Goal: Task Accomplishment & Management: Manage account settings

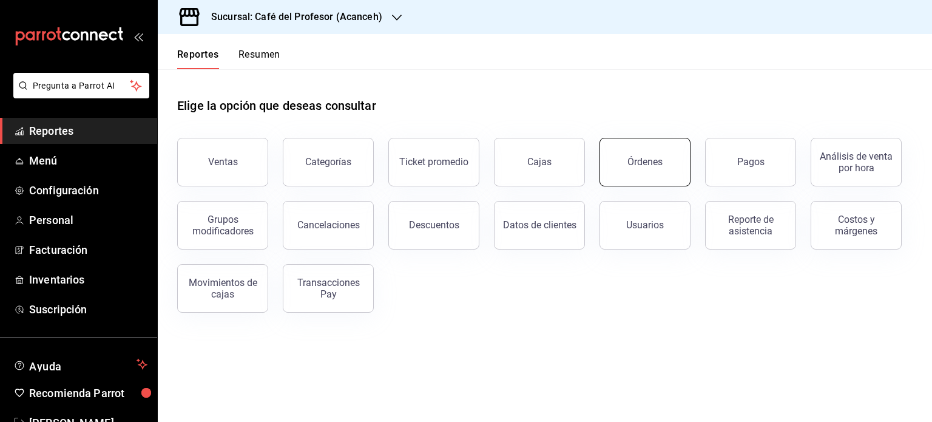
click at [663, 160] on button "Órdenes" at bounding box center [645, 162] width 91 height 49
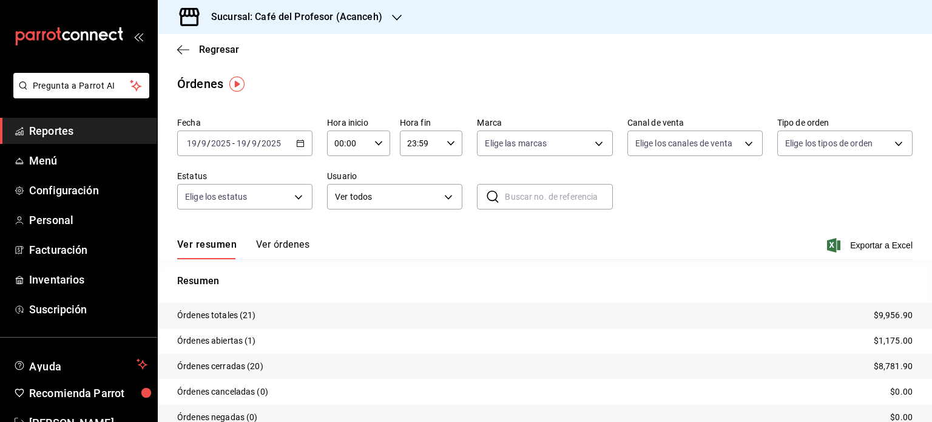
click at [277, 249] on button "Ver órdenes" at bounding box center [282, 249] width 53 height 21
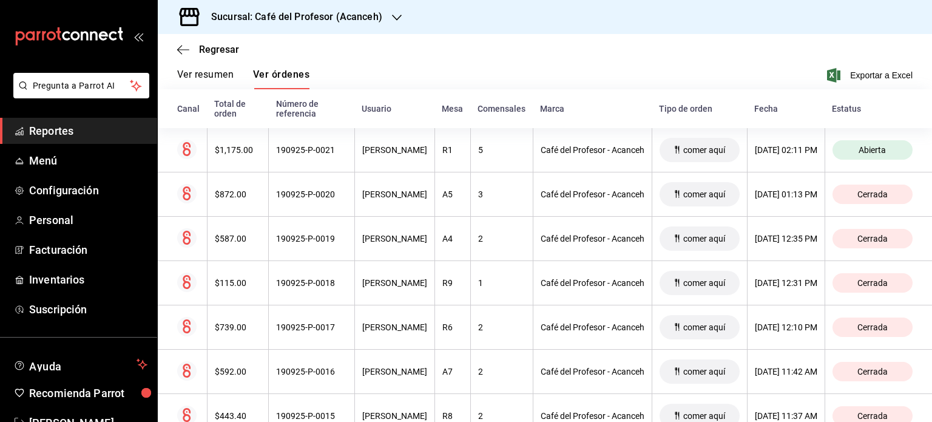
scroll to position [194, 0]
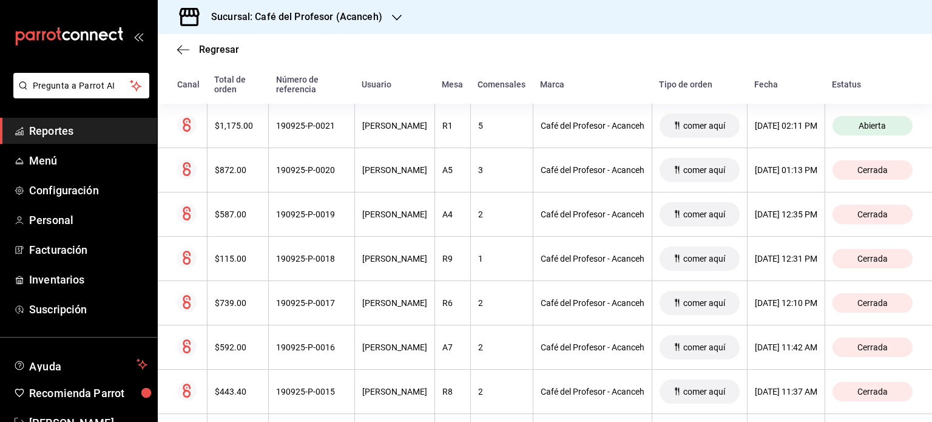
click at [392, 13] on icon "button" at bounding box center [397, 18] width 10 height 10
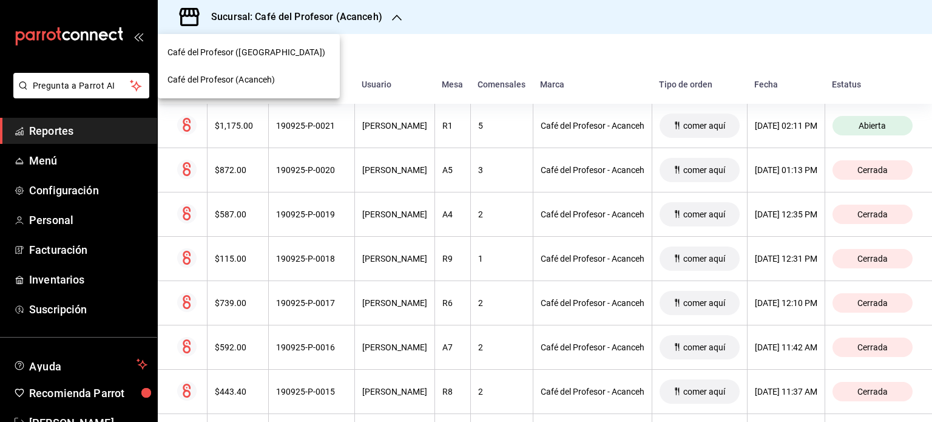
click at [277, 46] on div "Café del Profesor ([GEOGRAPHIC_DATA])" at bounding box center [249, 52] width 182 height 27
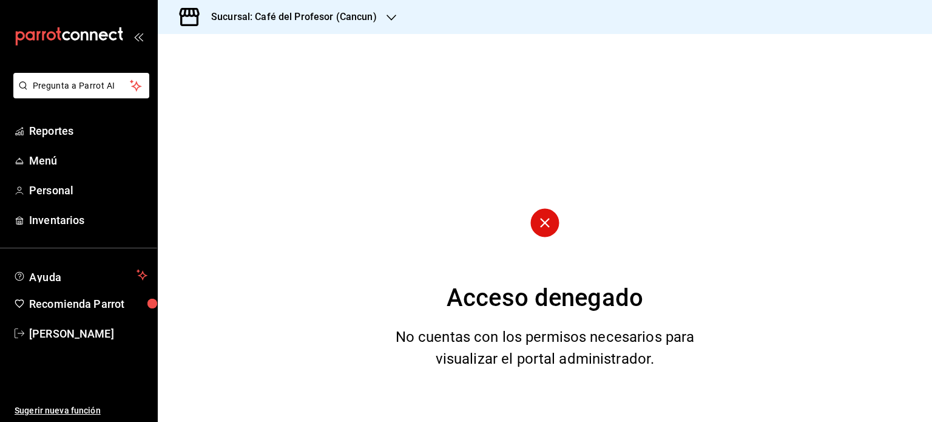
click at [277, 46] on div "Acceso denegado No cuentas con los permisos necesarios para visualizar el porta…" at bounding box center [545, 228] width 775 height 388
click at [392, 22] on icon "button" at bounding box center [392, 18] width 10 height 10
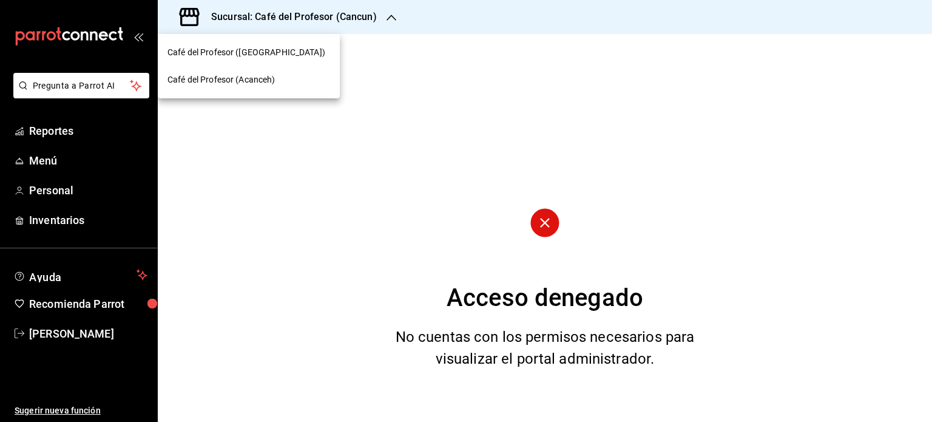
click at [58, 331] on div at bounding box center [466, 211] width 932 height 422
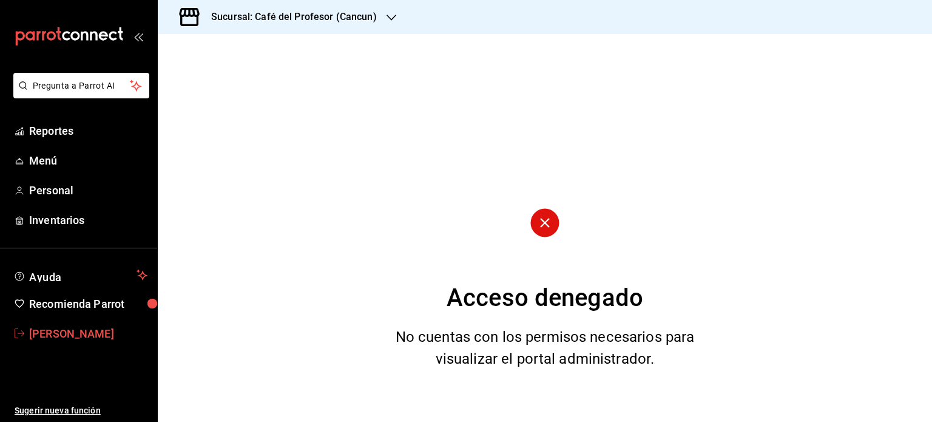
click at [68, 336] on span "Mireya Gonzalez" at bounding box center [88, 333] width 118 height 16
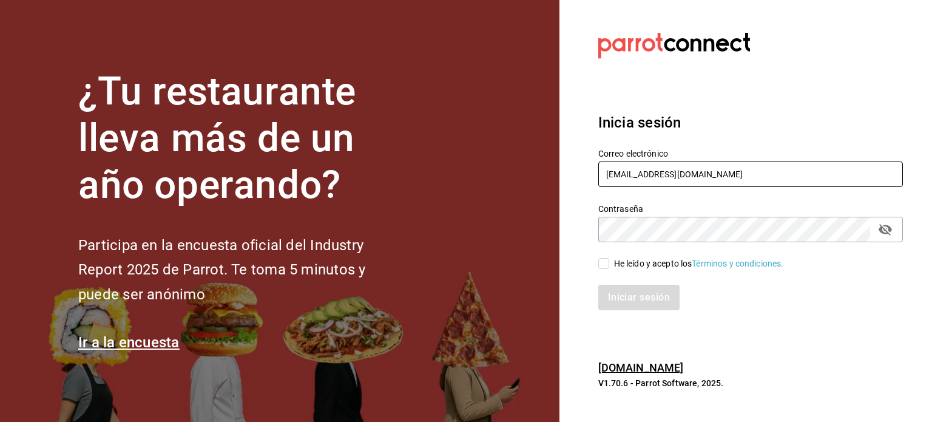
click at [796, 171] on input "[EMAIL_ADDRESS][DOMAIN_NAME]" at bounding box center [751, 173] width 305 height 25
type input "[EMAIL_ADDRESS][DOMAIN_NAME]"
click at [599, 266] on input "He leído y acepto los Términos y condiciones." at bounding box center [604, 263] width 11 height 11
checkbox input "true"
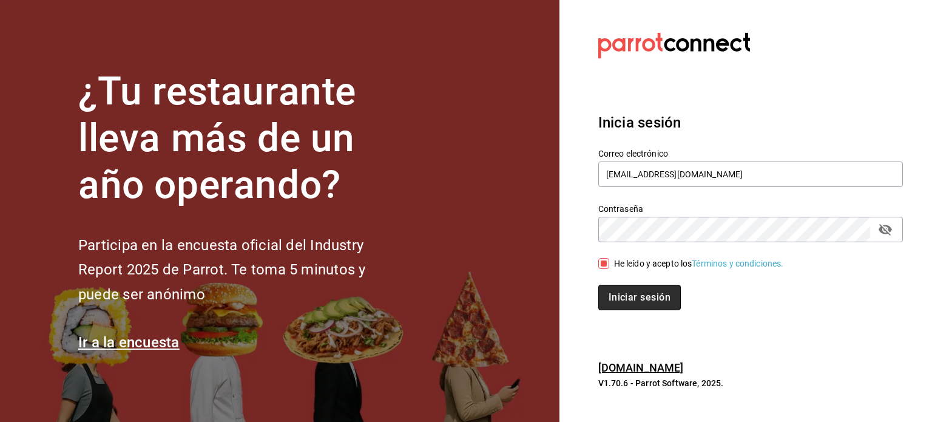
click at [642, 297] on button "Iniciar sesión" at bounding box center [640, 297] width 83 height 25
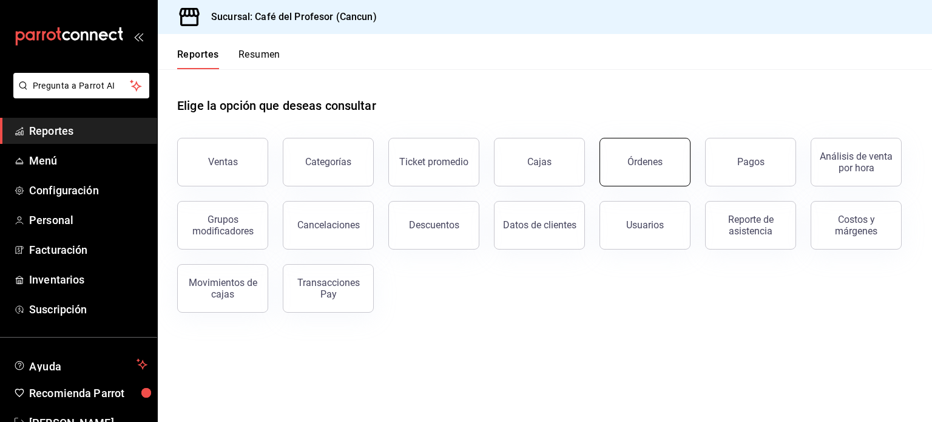
click at [654, 164] on div "Órdenes" at bounding box center [645, 162] width 35 height 12
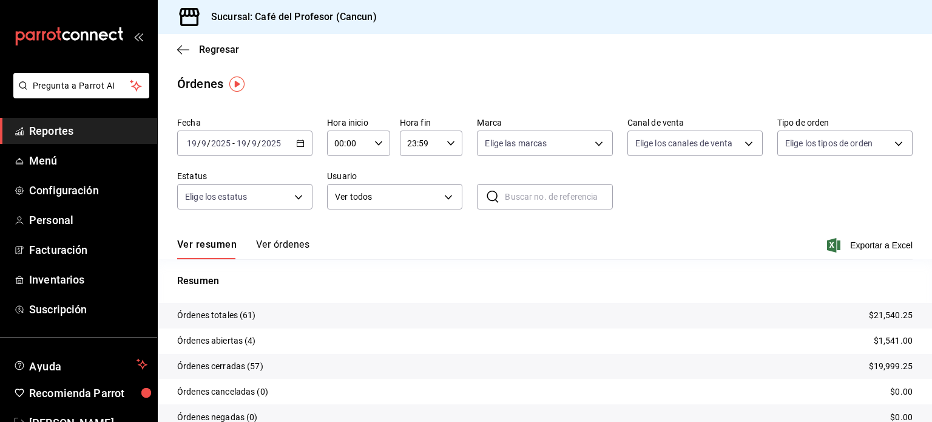
click at [291, 248] on button "Ver órdenes" at bounding box center [282, 249] width 53 height 21
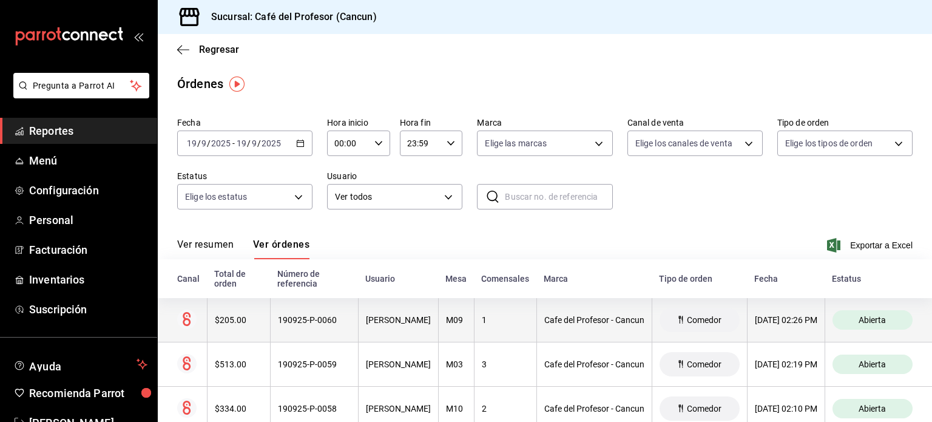
click at [747, 317] on th "Comedor" at bounding box center [699, 320] width 95 height 44
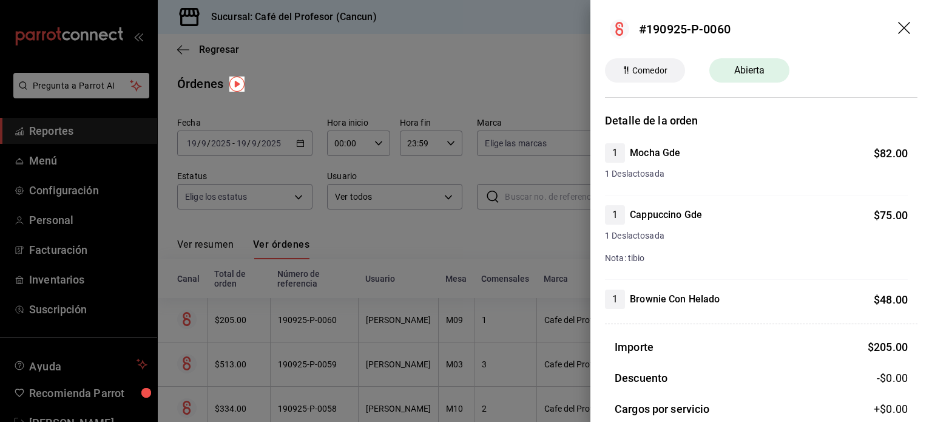
click at [541, 244] on div at bounding box center [466, 211] width 932 height 422
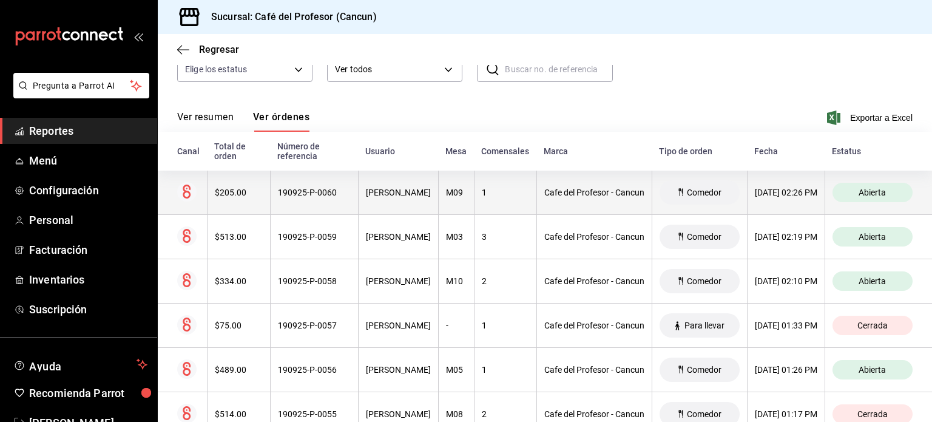
scroll to position [128, 0]
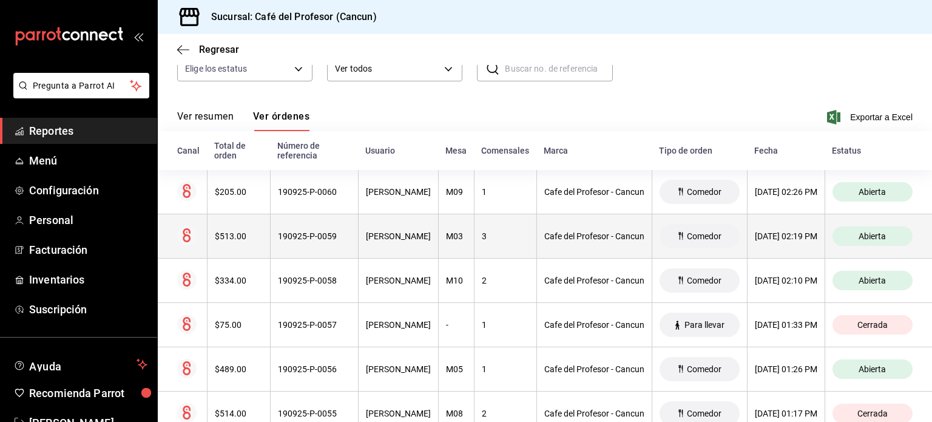
click at [891, 235] on span "Abierta" at bounding box center [872, 236] width 37 height 10
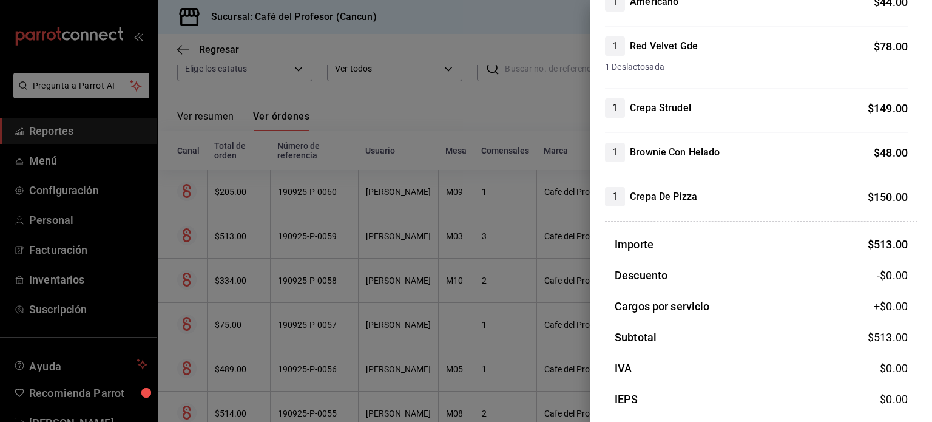
scroll to position [196, 0]
click at [435, 279] on div at bounding box center [466, 211] width 932 height 422
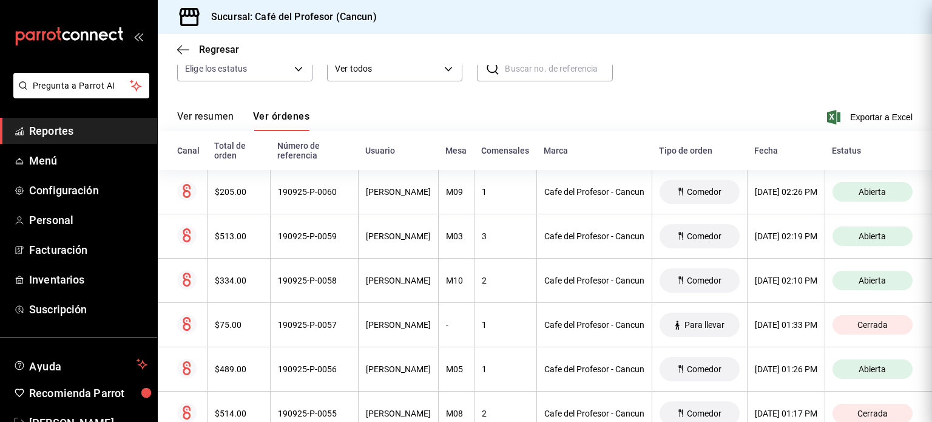
scroll to position [0, 0]
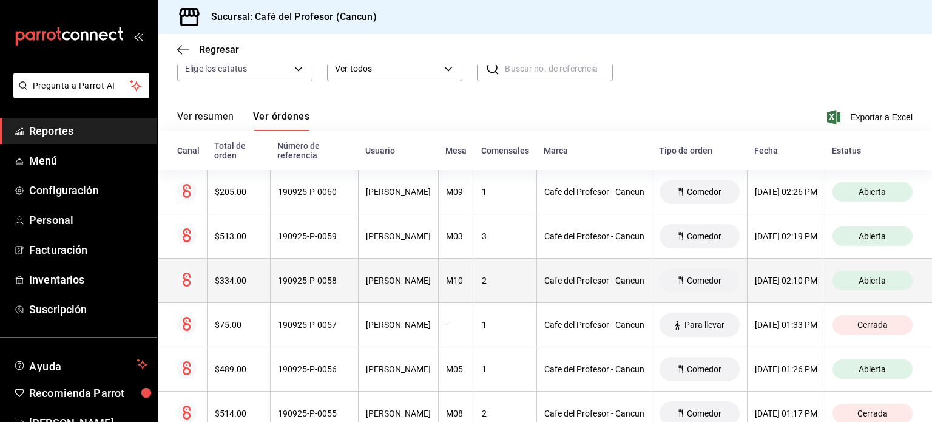
click at [466, 280] on div "M10" at bounding box center [456, 281] width 21 height 10
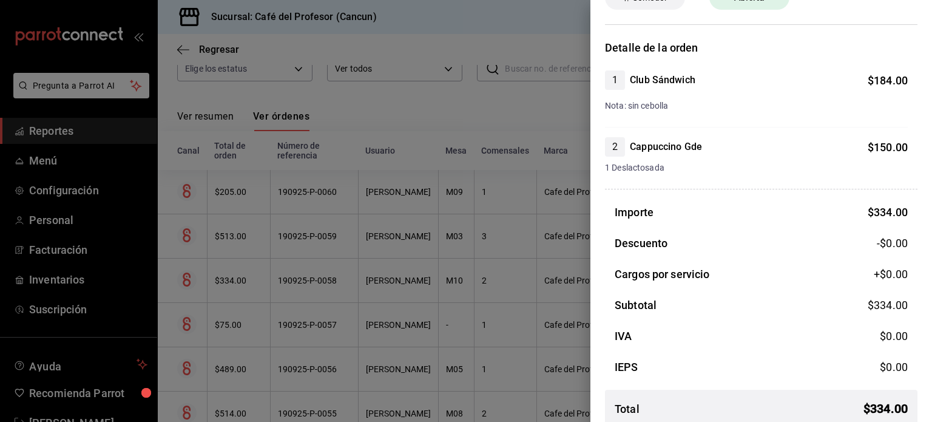
scroll to position [87, 0]
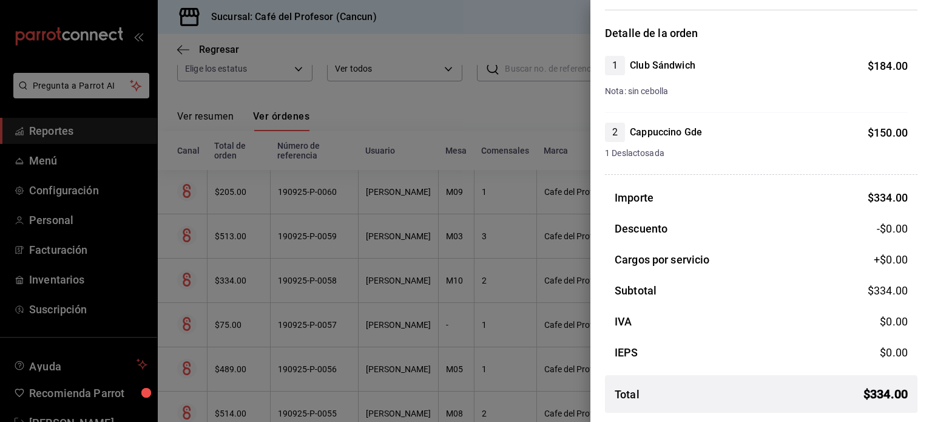
click at [476, 302] on div at bounding box center [466, 211] width 932 height 422
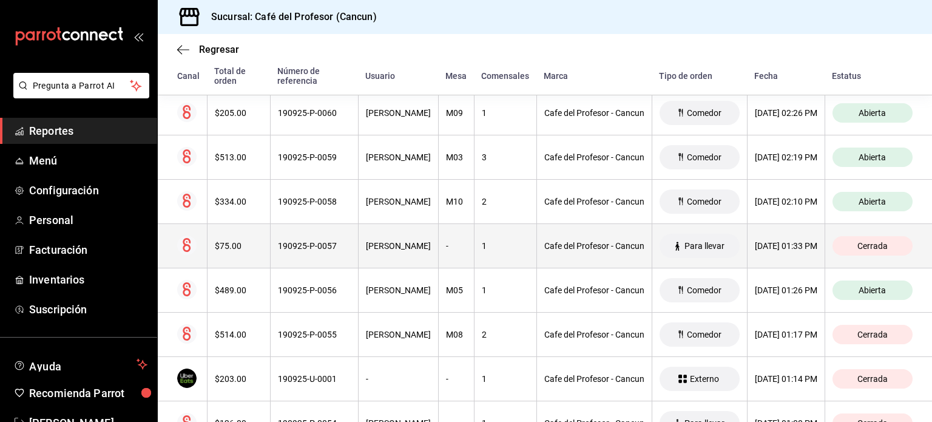
scroll to position [237, 0]
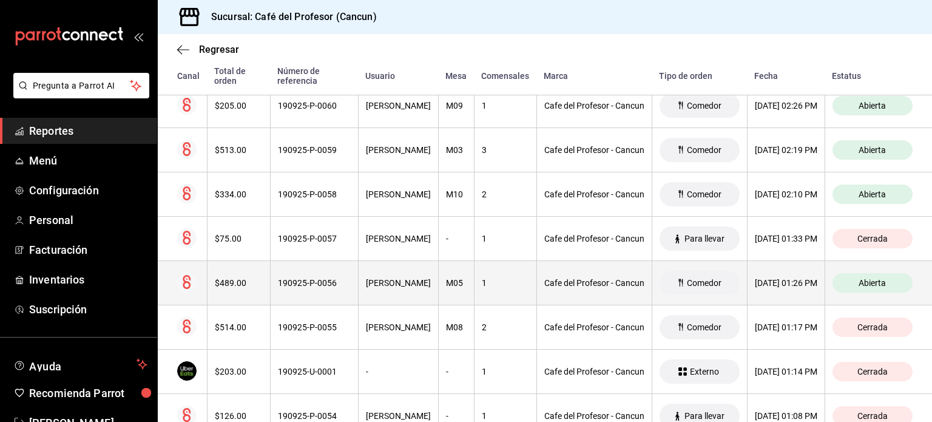
click at [465, 283] on div "M05" at bounding box center [456, 283] width 21 height 10
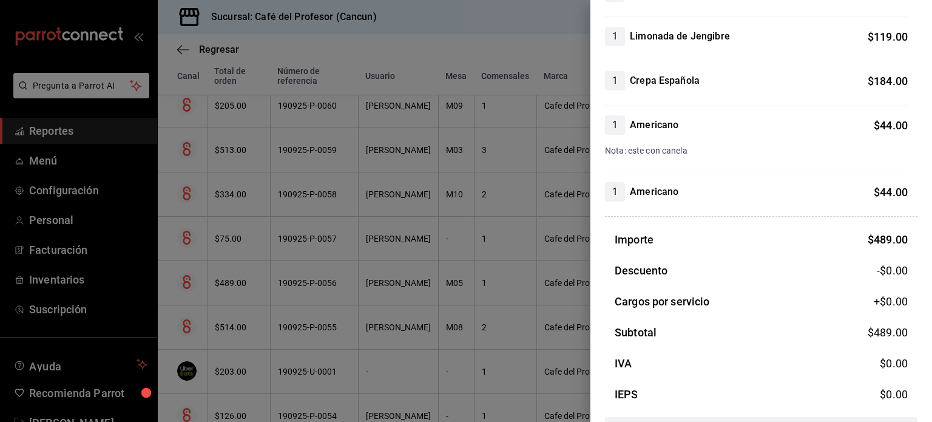
scroll to position [287, 0]
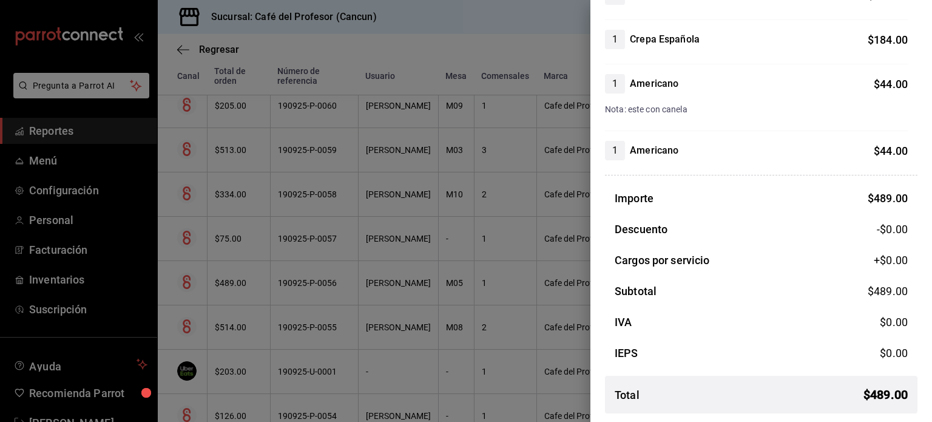
click at [414, 347] on div at bounding box center [466, 211] width 932 height 422
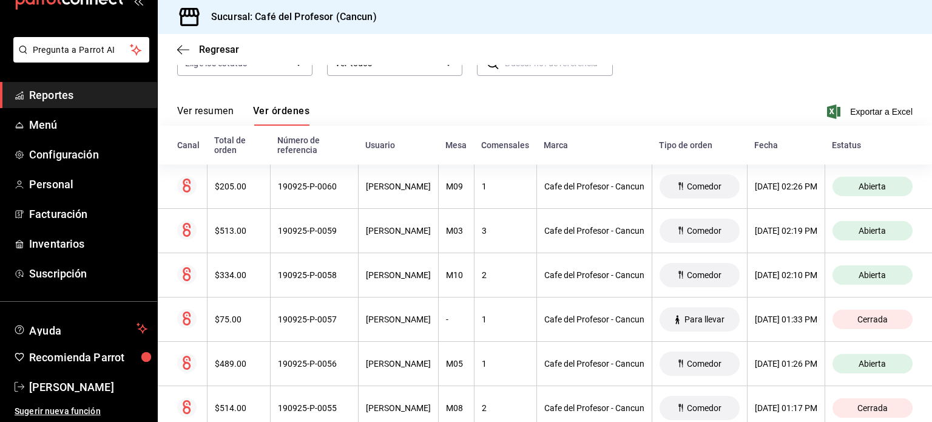
scroll to position [0, 0]
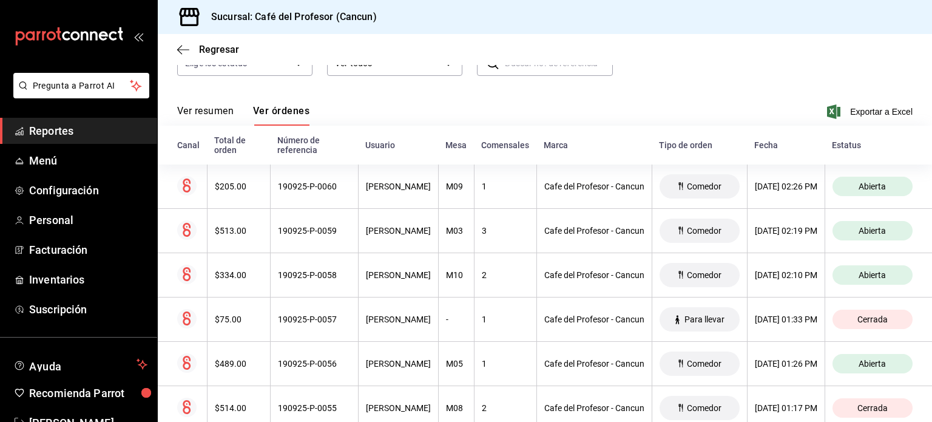
click at [58, 128] on span "Reportes" at bounding box center [88, 131] width 118 height 16
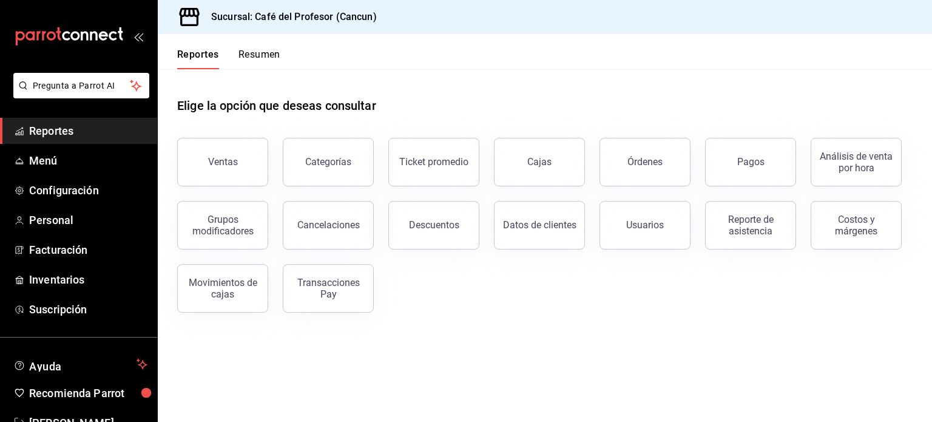
click at [270, 56] on button "Resumen" at bounding box center [260, 59] width 42 height 21
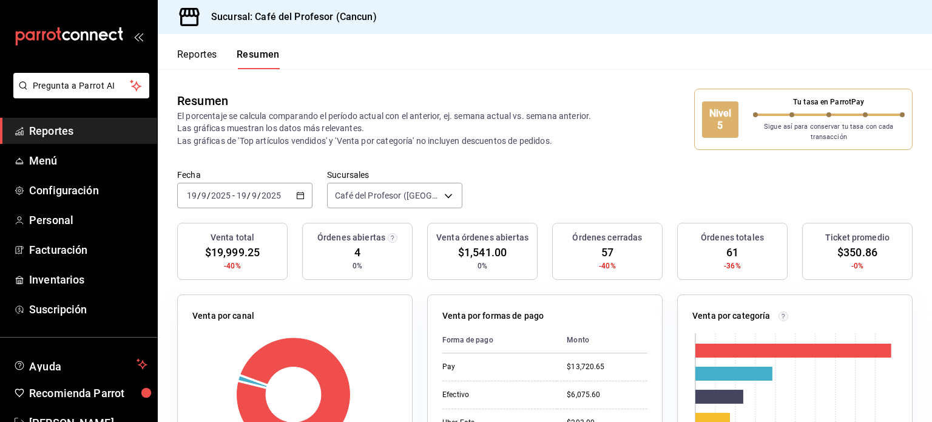
scroll to position [36, 0]
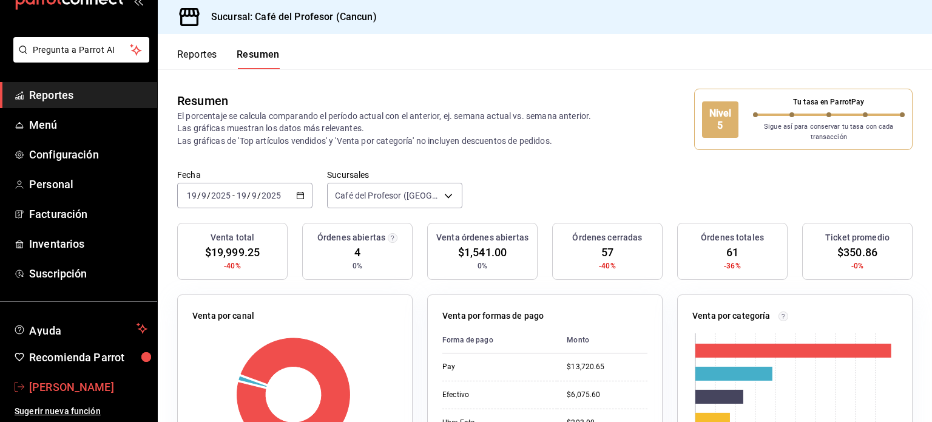
click at [85, 387] on span "[PERSON_NAME]" at bounding box center [88, 387] width 118 height 16
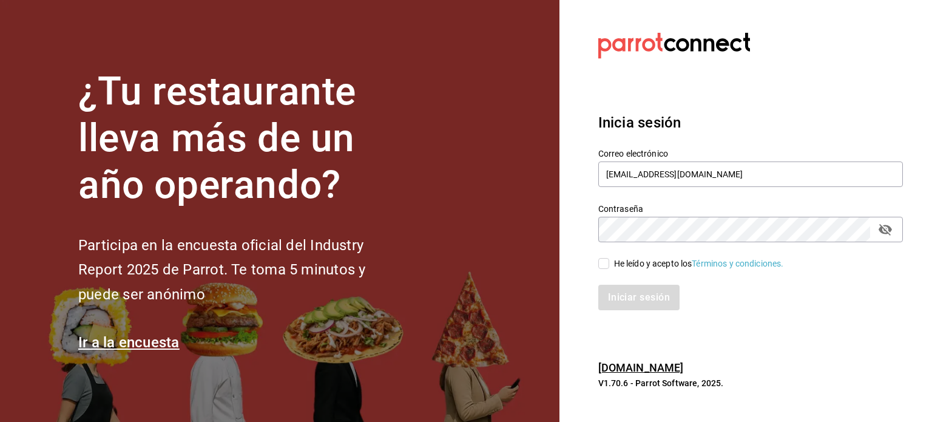
click at [845, 193] on div "Contraseña Contraseña" at bounding box center [743, 215] width 319 height 53
click at [833, 174] on input "[EMAIL_ADDRESS][DOMAIN_NAME]" at bounding box center [751, 173] width 305 height 25
type input "[EMAIL_ADDRESS][DOMAIN_NAME]"
click at [600, 259] on input "He leído y acepto los Términos y condiciones." at bounding box center [604, 263] width 11 height 11
checkbox input "true"
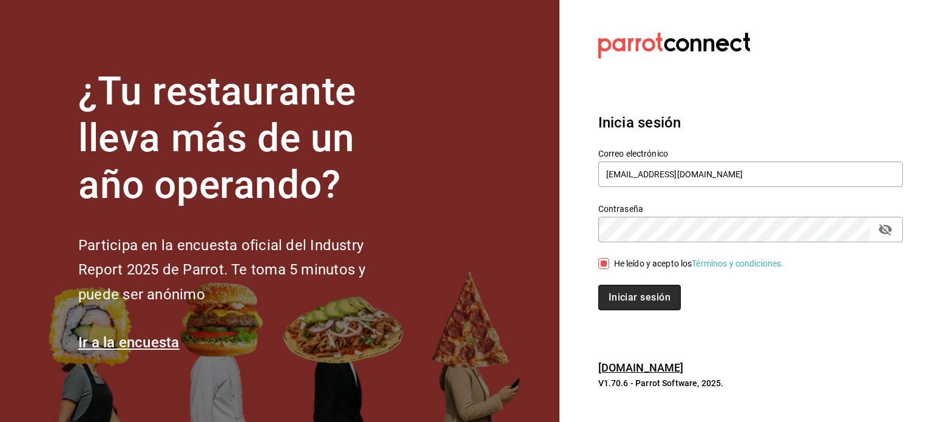
click at [620, 297] on button "Iniciar sesión" at bounding box center [640, 297] width 83 height 25
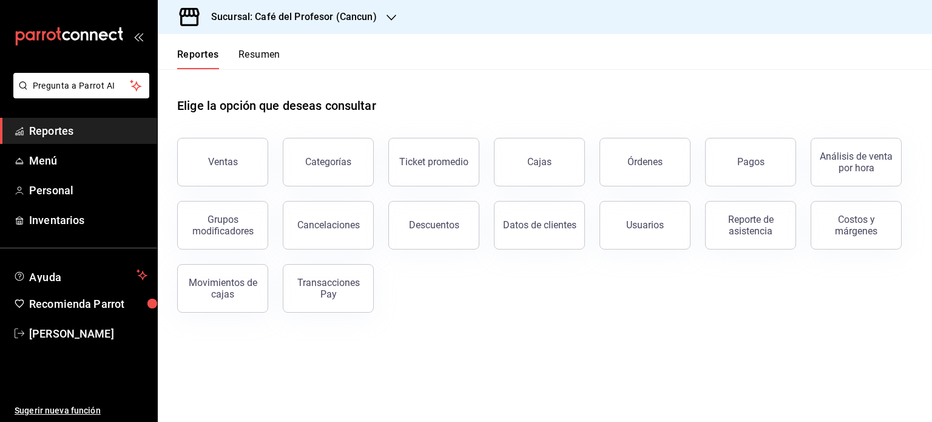
click at [390, 17] on icon "button" at bounding box center [392, 18] width 10 height 10
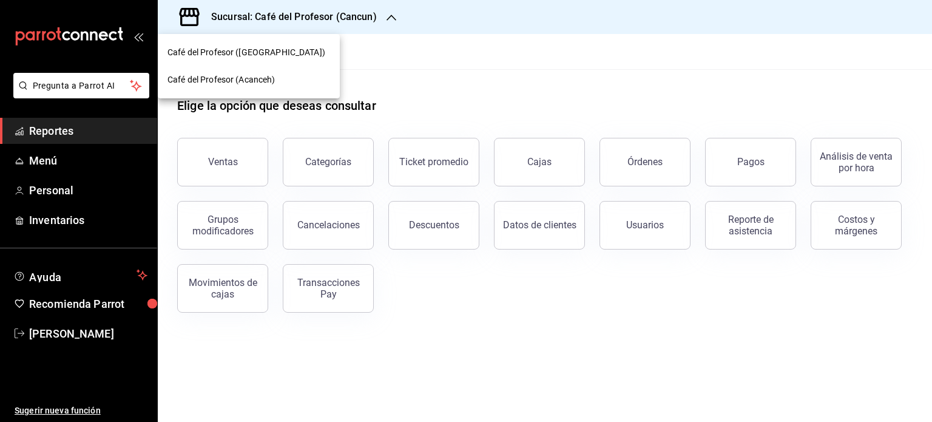
click at [310, 78] on div "Café del Profesor (Acanceh)" at bounding box center [249, 79] width 163 height 13
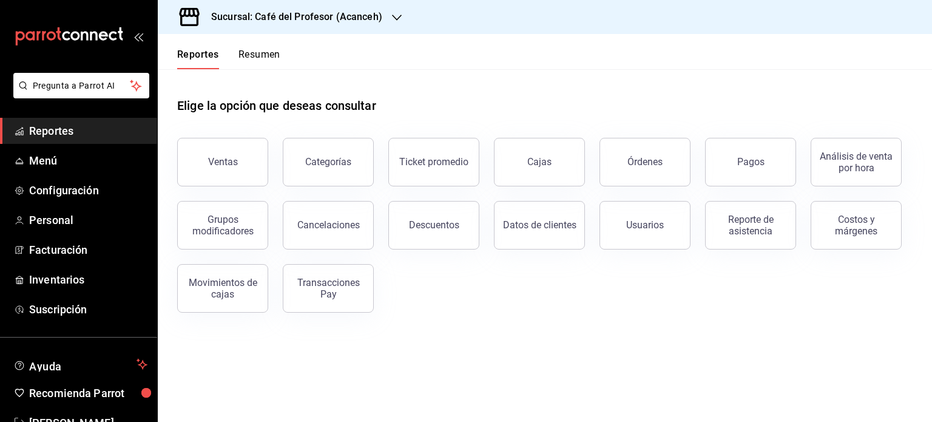
click at [268, 54] on button "Resumen" at bounding box center [260, 59] width 42 height 21
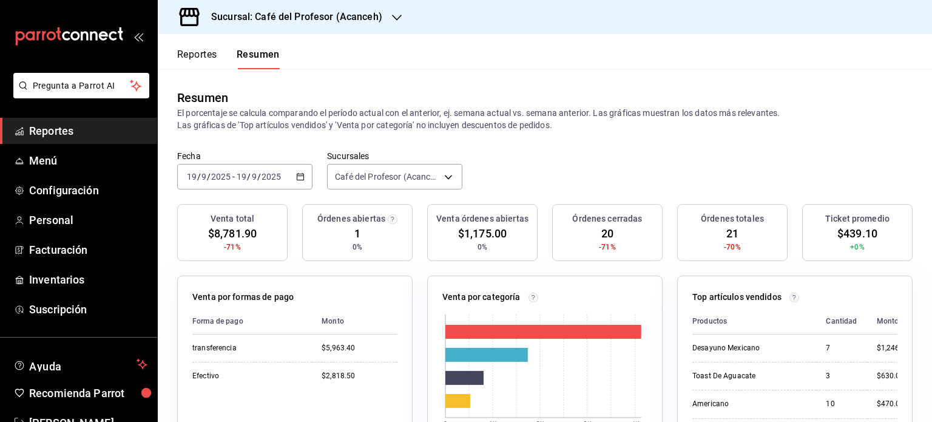
click at [392, 15] on icon "button" at bounding box center [397, 18] width 10 height 10
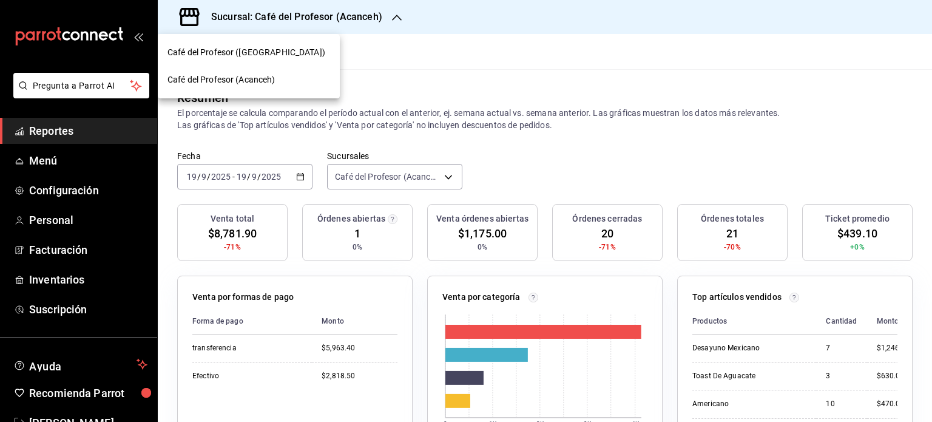
click at [391, 15] on div at bounding box center [466, 211] width 932 height 422
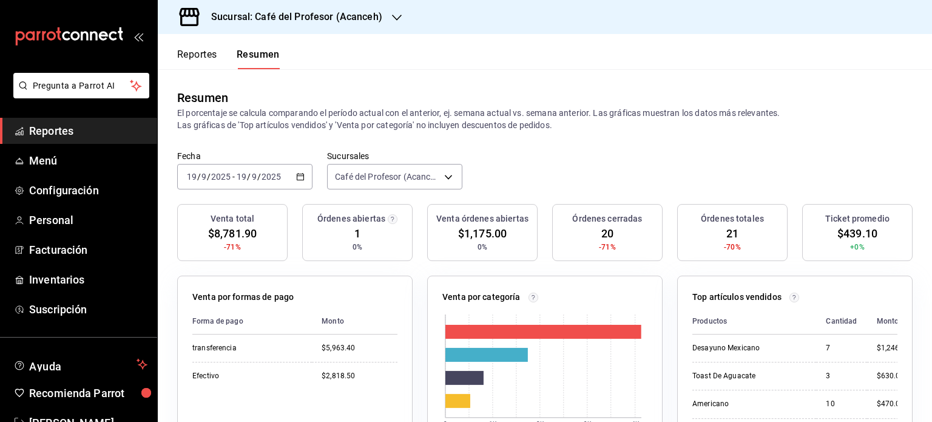
click at [392, 15] on icon "button" at bounding box center [397, 18] width 10 height 10
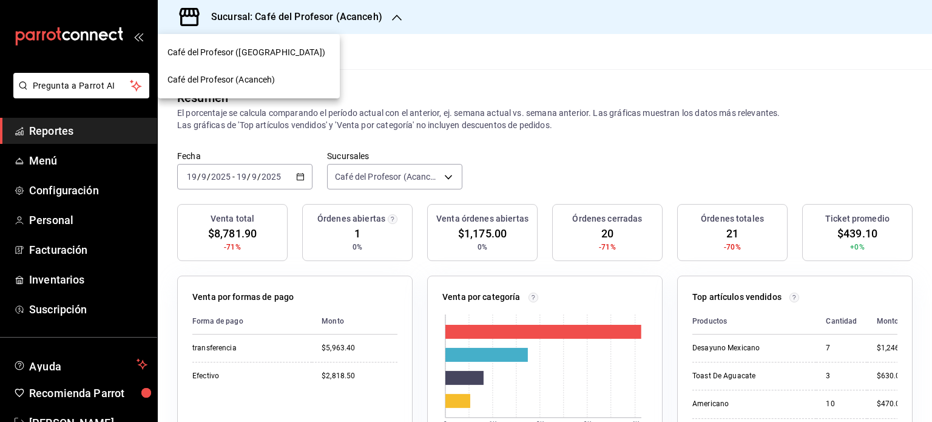
click at [282, 53] on div "Café del Profesor ([GEOGRAPHIC_DATA])" at bounding box center [249, 52] width 163 height 13
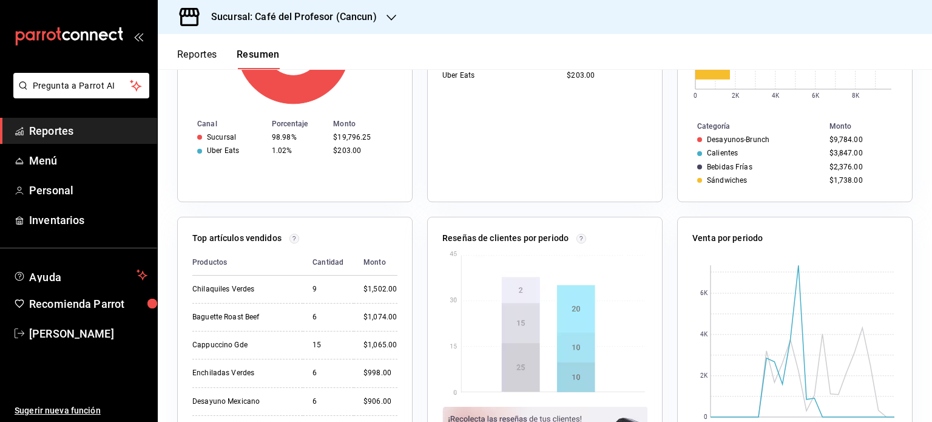
scroll to position [364, 0]
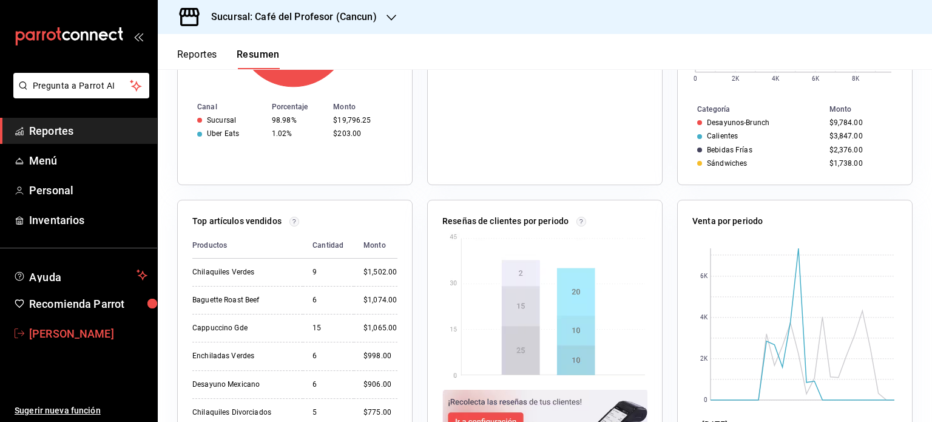
click at [67, 325] on span "Mireya Gonzalez" at bounding box center [88, 333] width 118 height 16
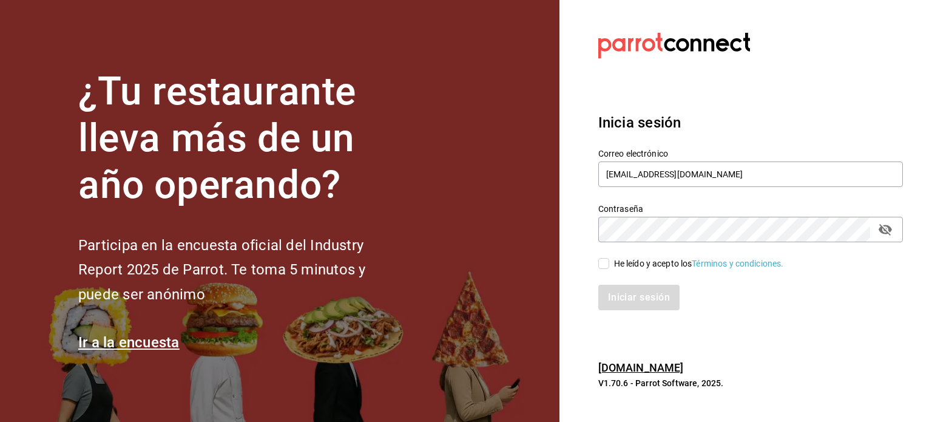
click at [775, 155] on label "Correo electrónico" at bounding box center [751, 153] width 305 height 8
click at [775, 177] on input "[EMAIL_ADDRESS][DOMAIN_NAME]" at bounding box center [751, 173] width 305 height 25
type input "[EMAIL_ADDRESS][DOMAIN_NAME]"
click at [597, 268] on div "He leído y acepto los Términos y condiciones." at bounding box center [743, 256] width 319 height 28
click at [592, 267] on div "He leído y acepto los Términos y condiciones." at bounding box center [743, 256] width 319 height 28
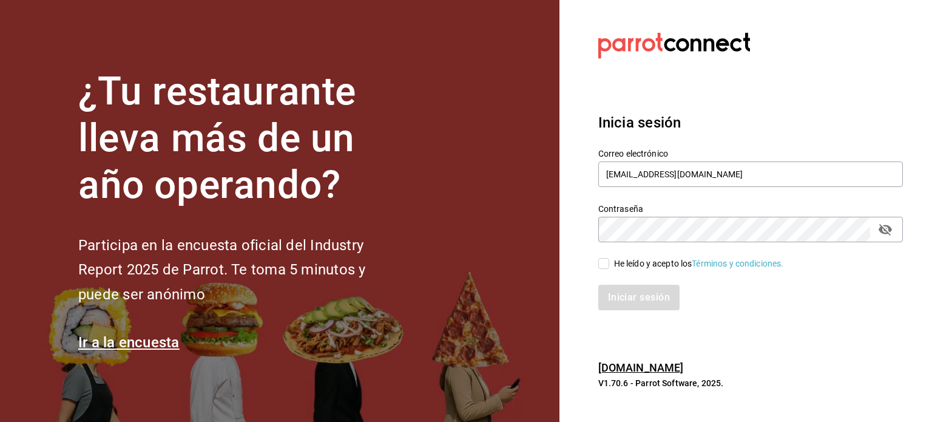
click at [594, 257] on div "He leído y acepto los Términos y condiciones." at bounding box center [743, 256] width 319 height 28
click at [572, 262] on section "Datos incorrectos. Verifica que tu Correo o Contraseña estén bien escritos. Ini…" at bounding box center [746, 211] width 373 height 422
click at [603, 262] on input "He leído y acepto los Términos y condiciones." at bounding box center [604, 263] width 11 height 11
checkbox input "true"
click at [612, 282] on div "Iniciar sesión" at bounding box center [743, 290] width 319 height 40
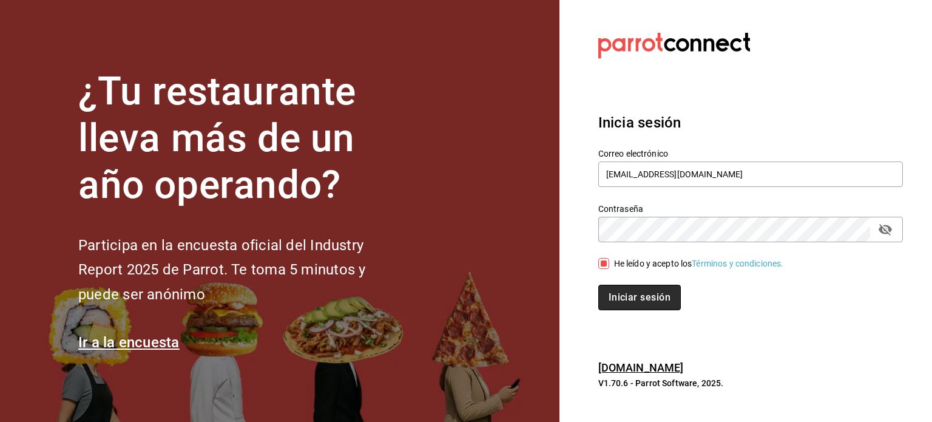
click at [614, 288] on button "Iniciar sesión" at bounding box center [640, 297] width 83 height 25
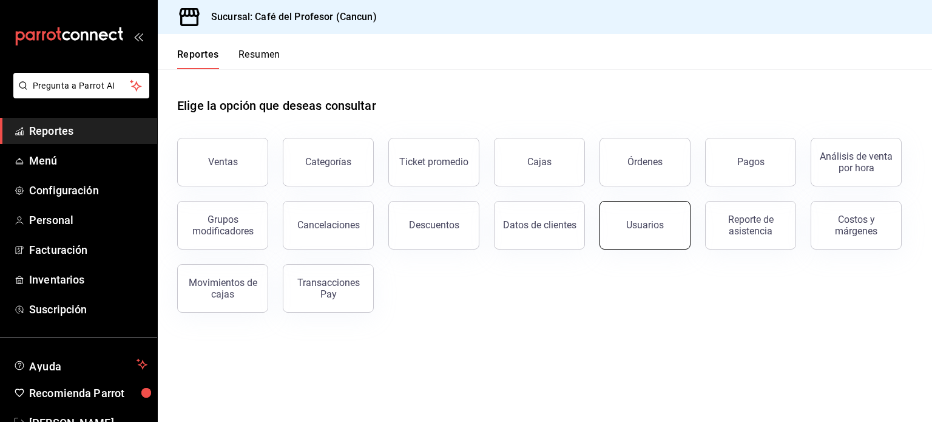
click at [637, 228] on div "Usuarios" at bounding box center [645, 225] width 38 height 12
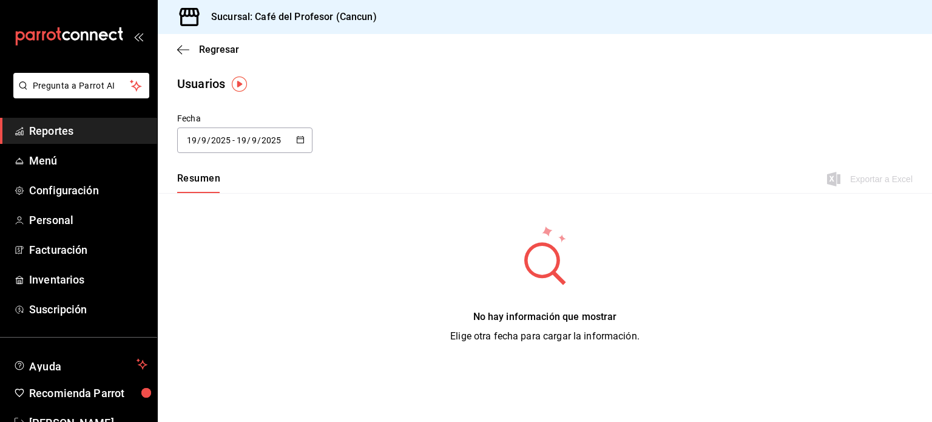
click at [214, 177] on button "Resumen" at bounding box center [198, 182] width 43 height 21
click at [239, 81] on img "button" at bounding box center [239, 83] width 15 height 15
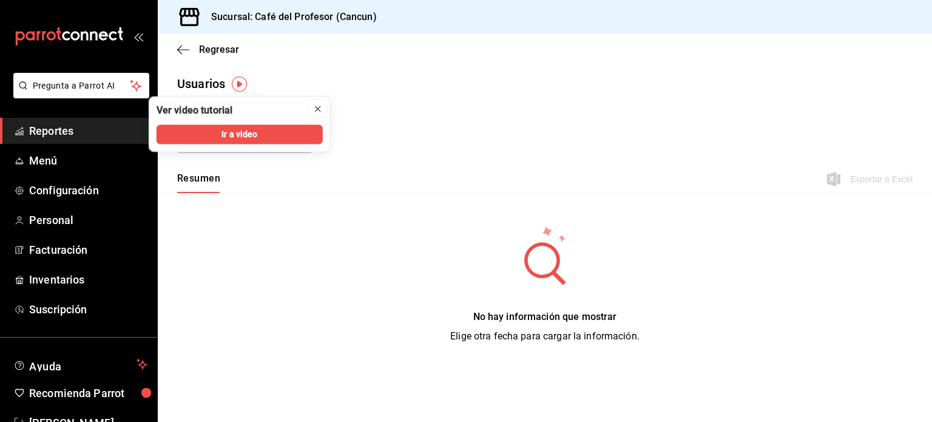
click at [320, 112] on icon "close" at bounding box center [318, 109] width 10 height 10
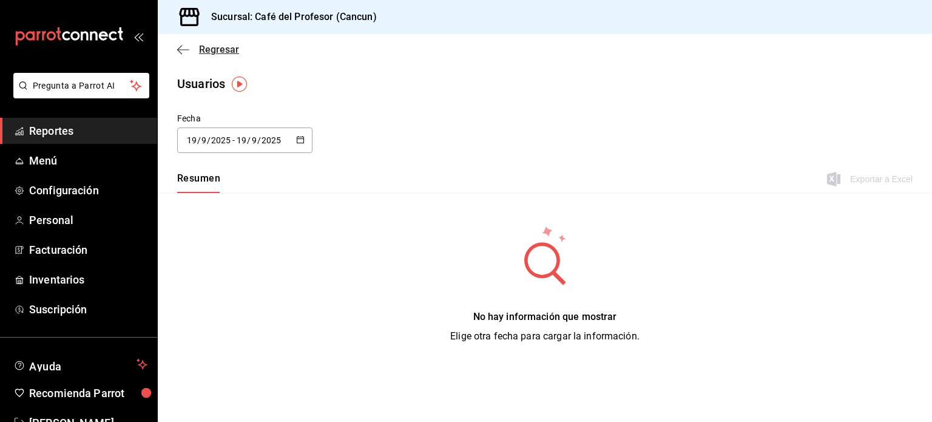
click at [185, 47] on icon "button" at bounding box center [183, 49] width 12 height 11
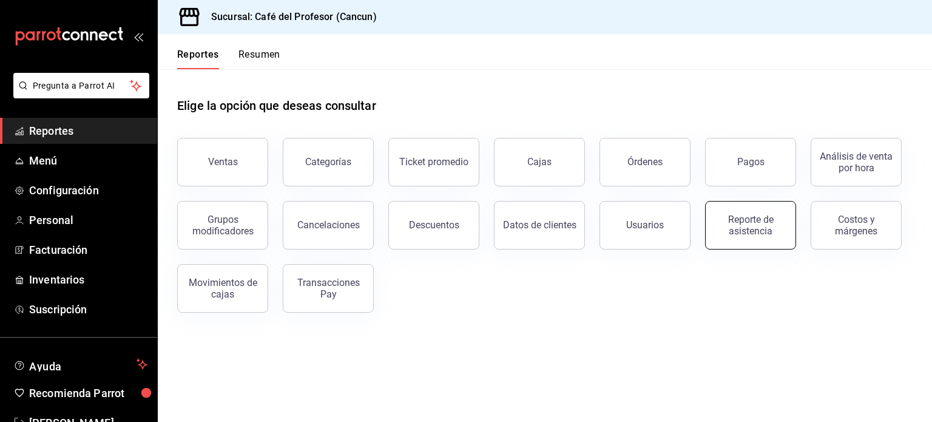
click at [766, 235] on div "Reporte de asistencia" at bounding box center [750, 225] width 75 height 23
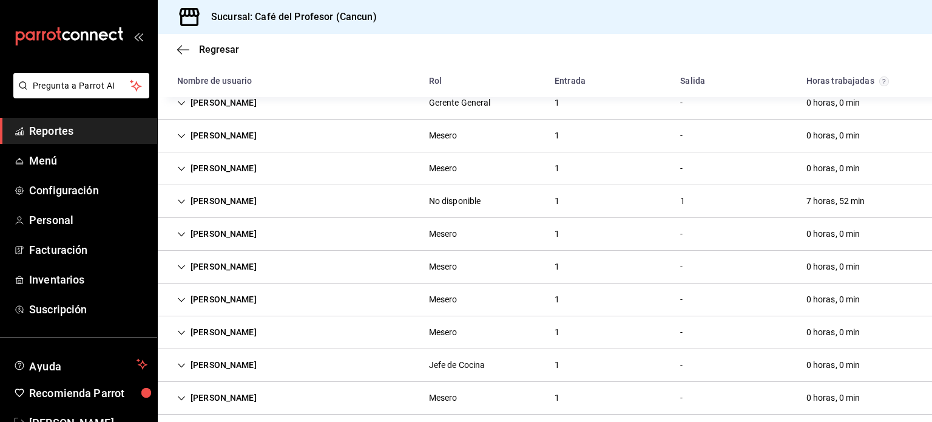
scroll to position [114, 0]
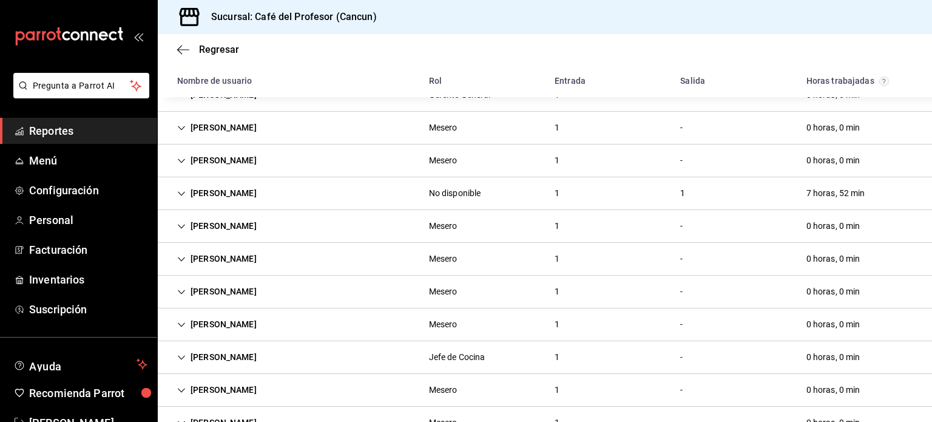
click at [367, 260] on div "Nelly Picazo Mesero 1 - 0 horas, 0 min" at bounding box center [545, 259] width 775 height 33
click at [367, 260] on div "Nelly Picazo Mesero 1 - 0 horas, 0 min" at bounding box center [545, 259] width 775 height 32
click at [558, 267] on div "1" at bounding box center [557, 259] width 24 height 22
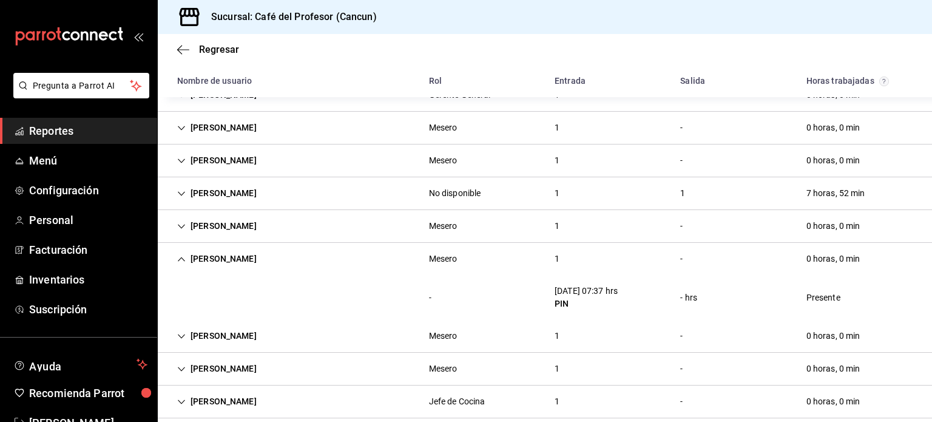
click at [176, 259] on div "[PERSON_NAME]" at bounding box center [217, 259] width 99 height 22
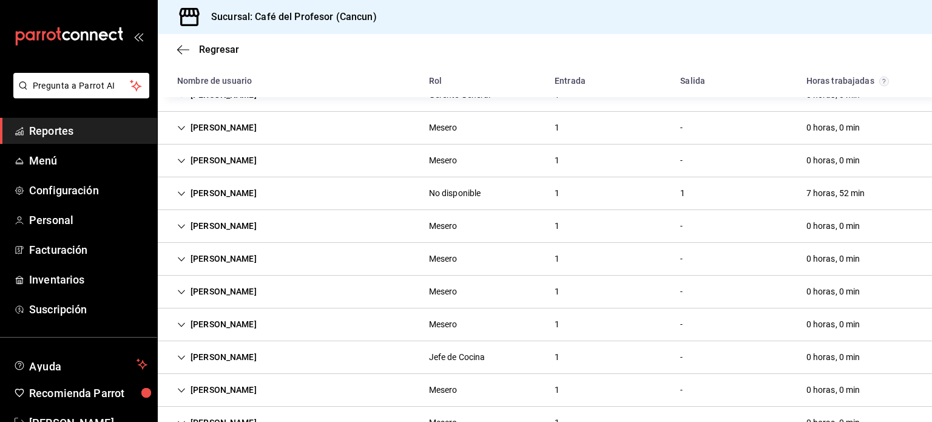
click at [176, 259] on div "[PERSON_NAME]" at bounding box center [217, 259] width 99 height 22
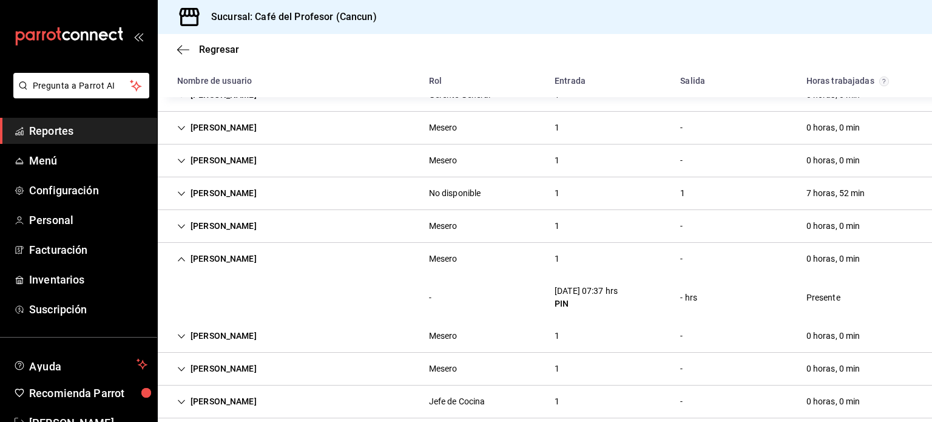
click at [811, 302] on div "Presente" at bounding box center [823, 298] width 53 height 22
click at [811, 291] on div "Presente" at bounding box center [823, 298] width 53 height 22
click at [684, 82] on div "Salida" at bounding box center [734, 81] width 126 height 22
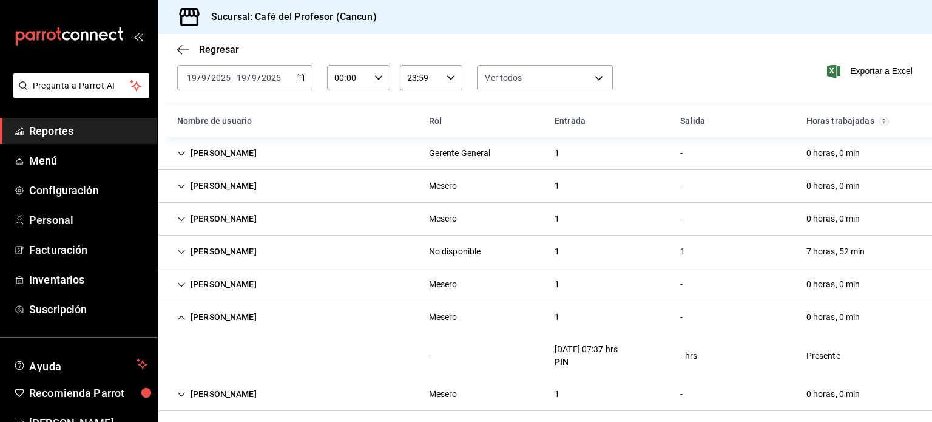
scroll to position [0, 0]
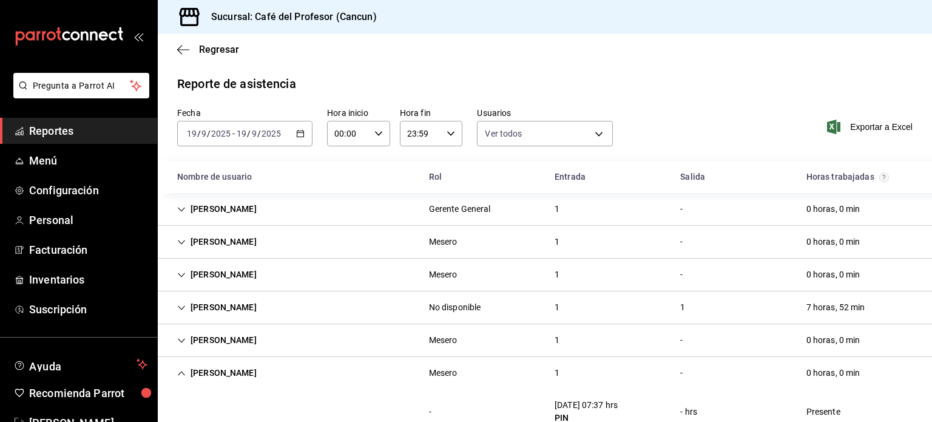
click at [693, 184] on div "Salida" at bounding box center [734, 177] width 126 height 22
click at [63, 218] on span "Personal" at bounding box center [88, 220] width 118 height 16
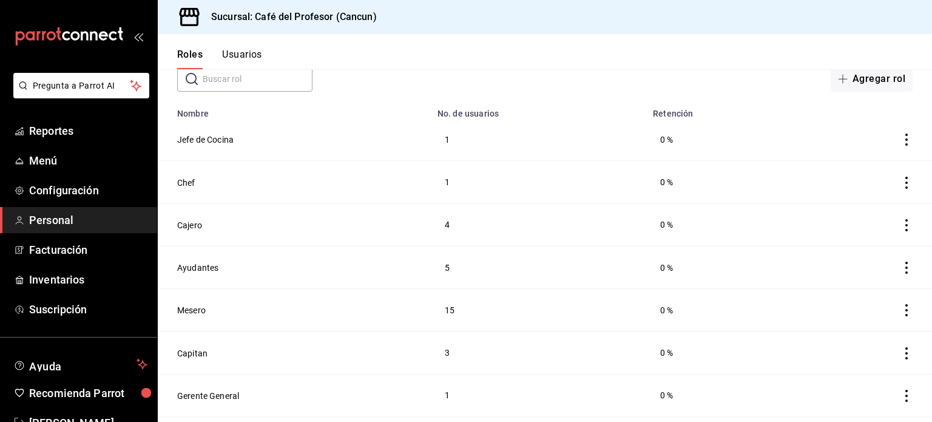
scroll to position [97, 0]
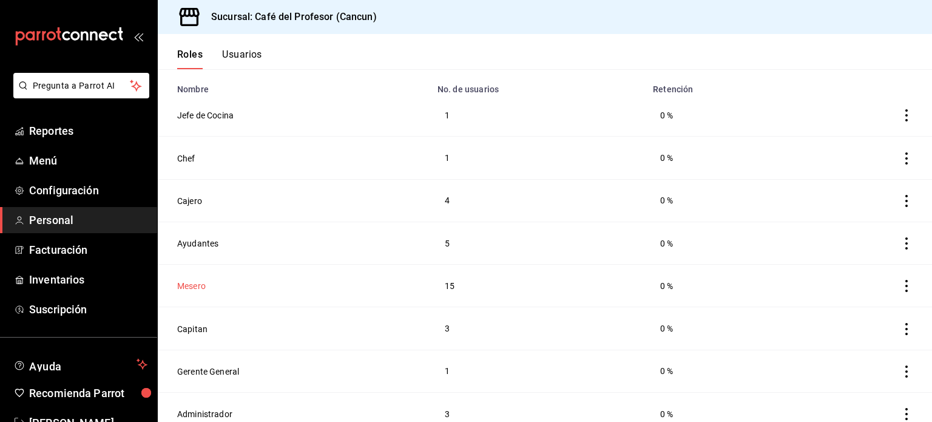
click at [191, 283] on button "Mesero" at bounding box center [191, 286] width 29 height 12
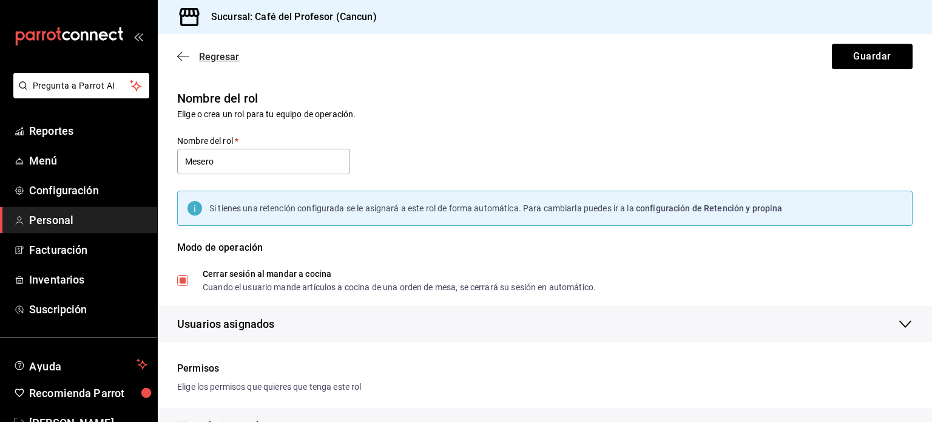
click at [185, 55] on icon "button" at bounding box center [183, 56] width 12 height 11
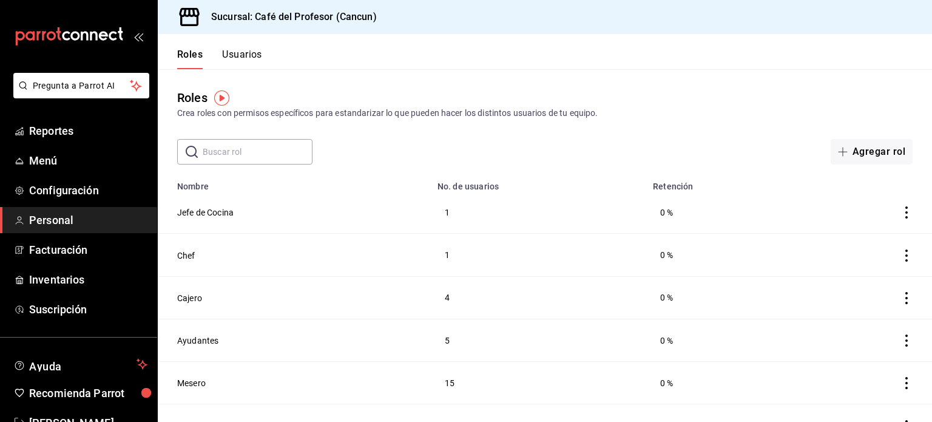
click at [240, 53] on button "Usuarios" at bounding box center [242, 59] width 40 height 21
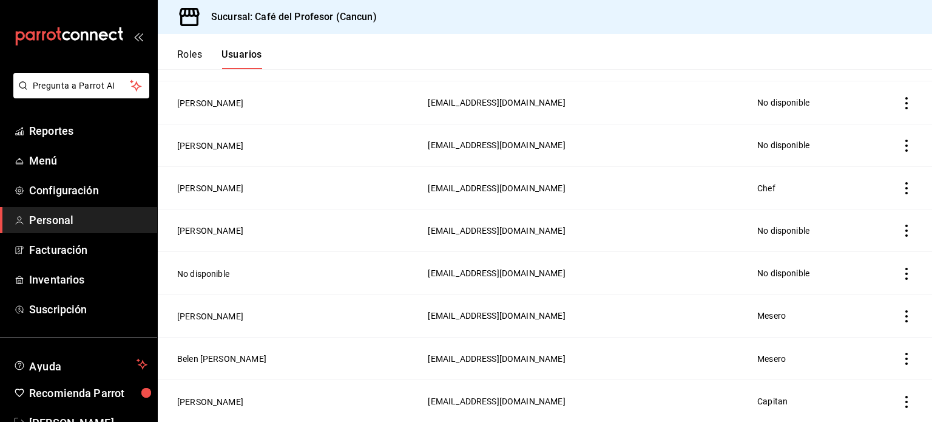
scroll to position [1820, 0]
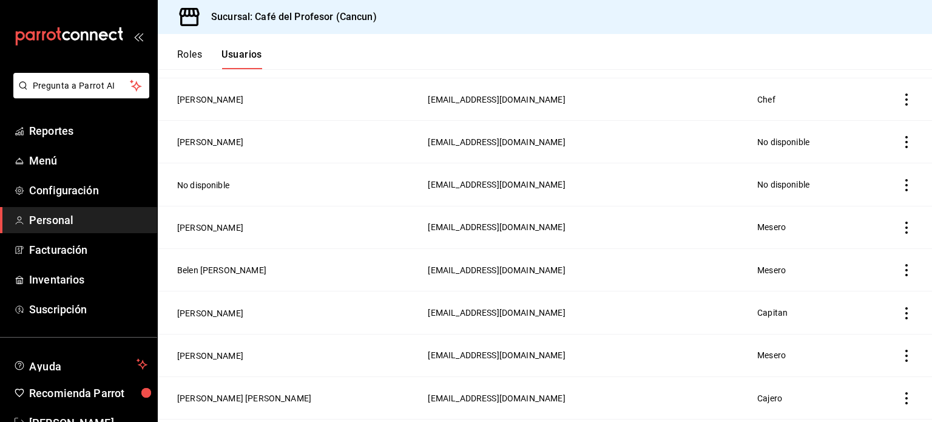
click at [921, 416] on td "employeesTable" at bounding box center [898, 397] width 67 height 42
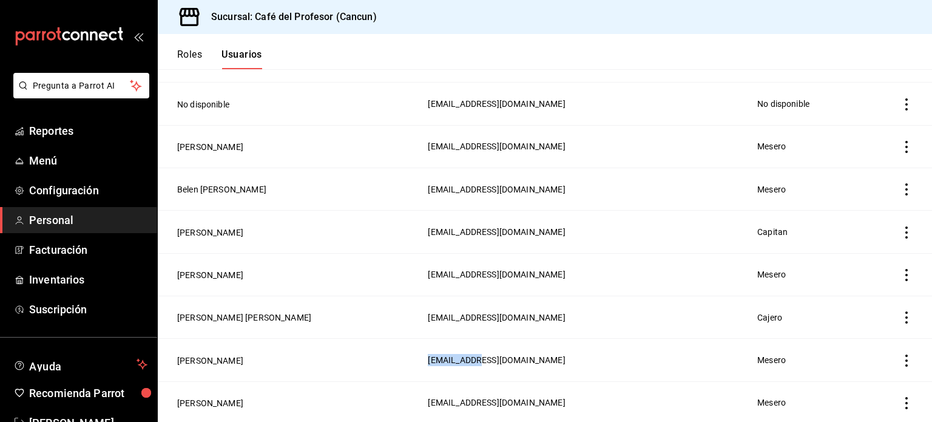
scroll to position [1903, 0]
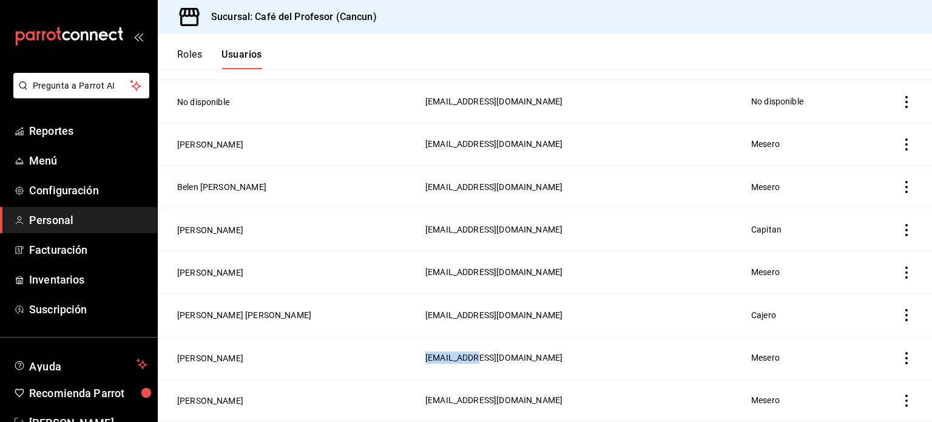
click at [902, 357] on icon "actions" at bounding box center [907, 358] width 12 height 12
click at [816, 257] on div at bounding box center [466, 211] width 932 height 422
click at [206, 356] on button "Nelly Picazo" at bounding box center [210, 358] width 66 height 12
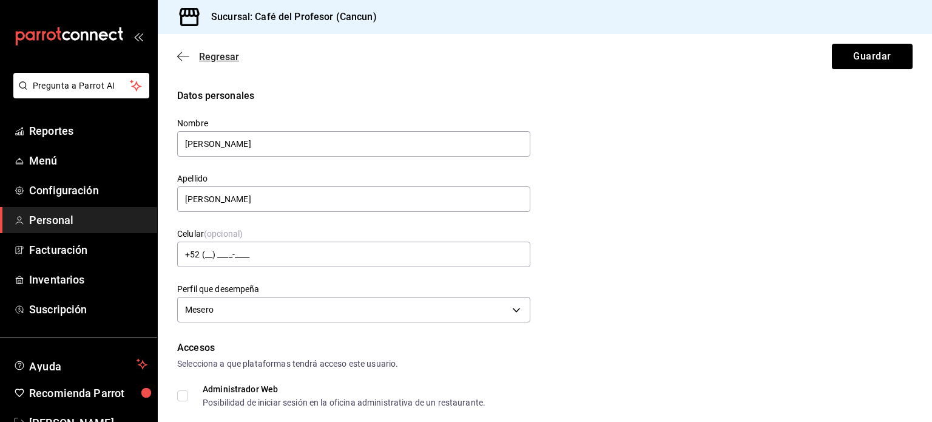
click at [182, 54] on icon "button" at bounding box center [183, 56] width 12 height 11
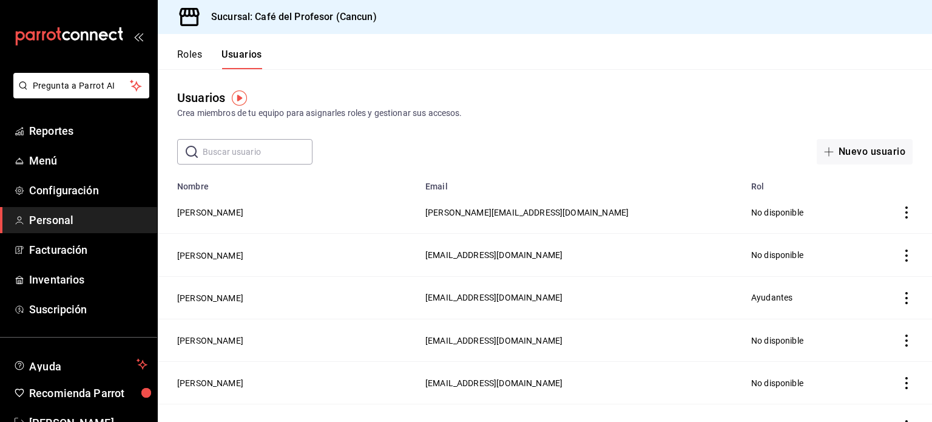
click at [182, 54] on button "Roles" at bounding box center [189, 59] width 25 height 21
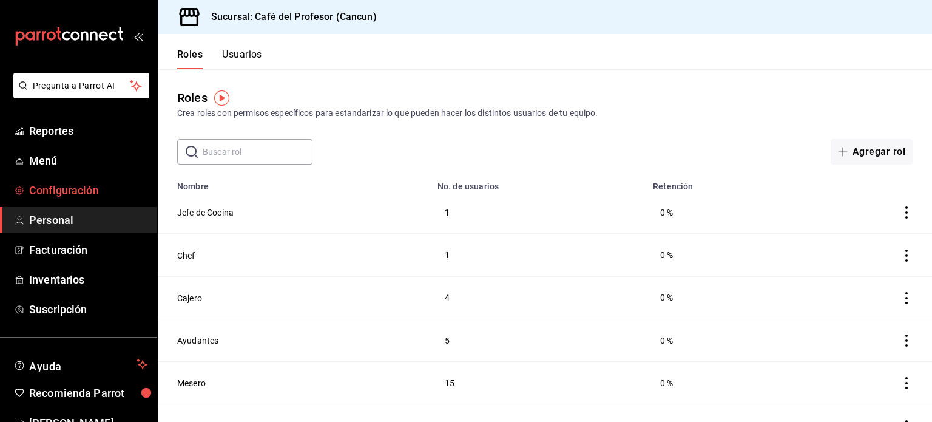
click at [61, 197] on span "Configuración" at bounding box center [88, 190] width 118 height 16
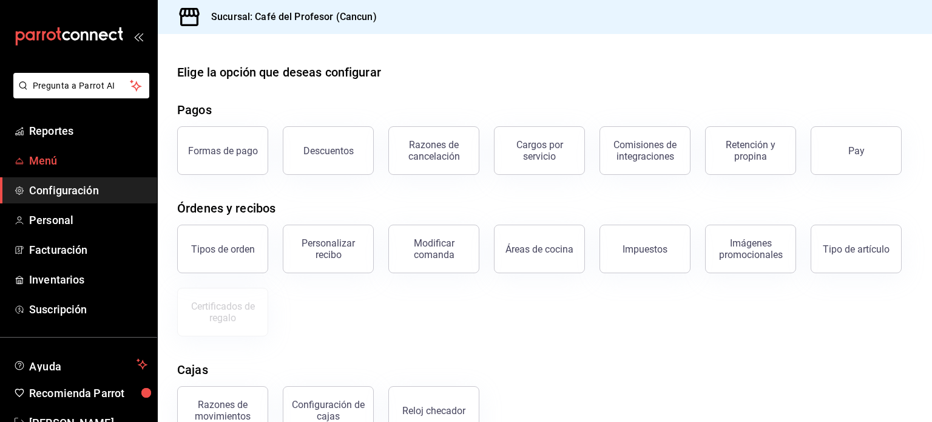
click at [56, 158] on span "Menú" at bounding box center [88, 160] width 118 height 16
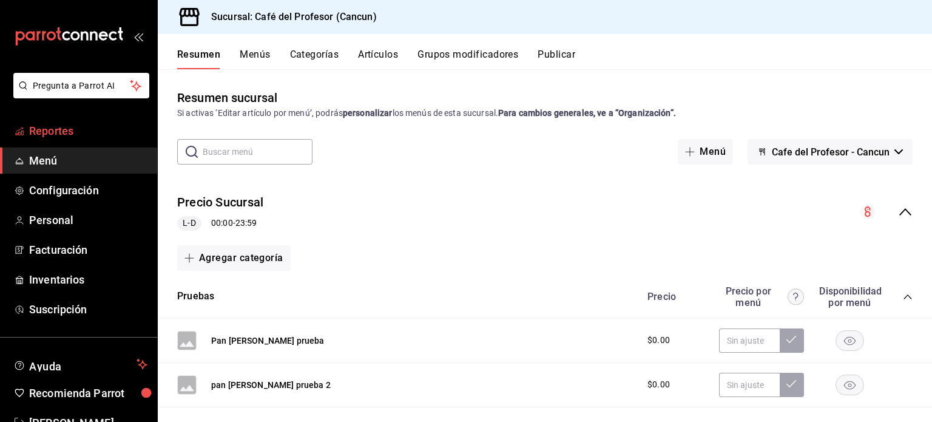
click at [61, 120] on link "Reportes" at bounding box center [78, 131] width 157 height 26
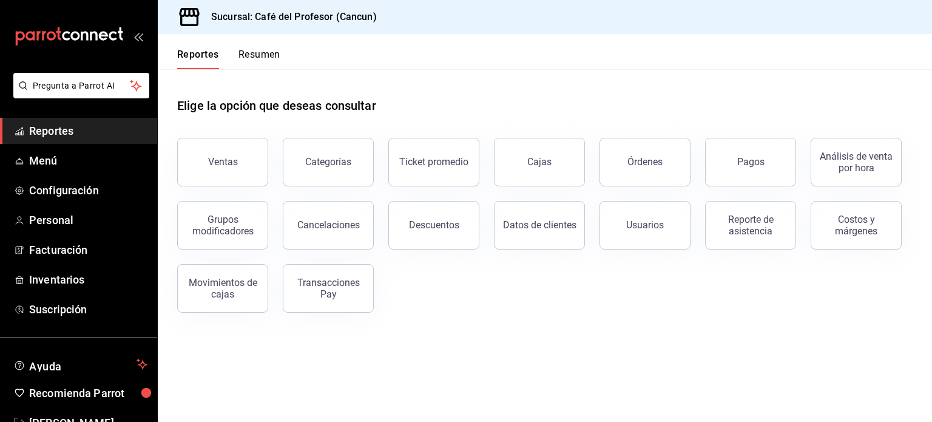
click at [58, 128] on span "Reportes" at bounding box center [88, 131] width 118 height 16
click at [263, 56] on button "Resumen" at bounding box center [260, 59] width 42 height 21
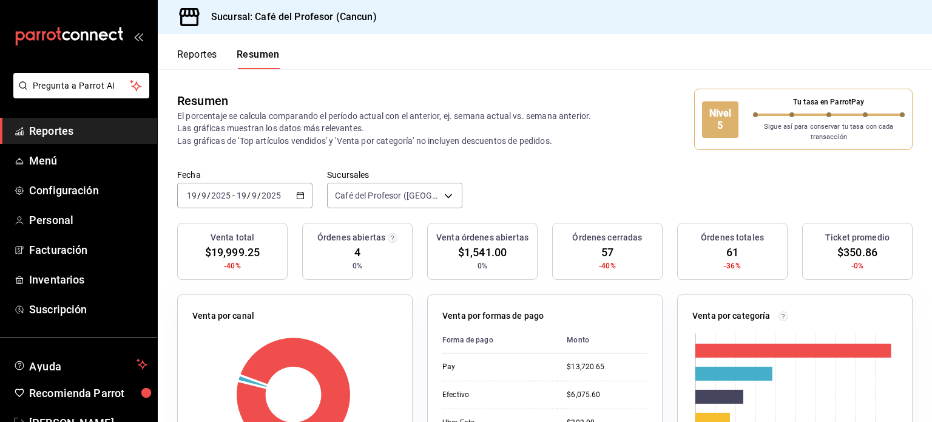
scroll to position [36, 0]
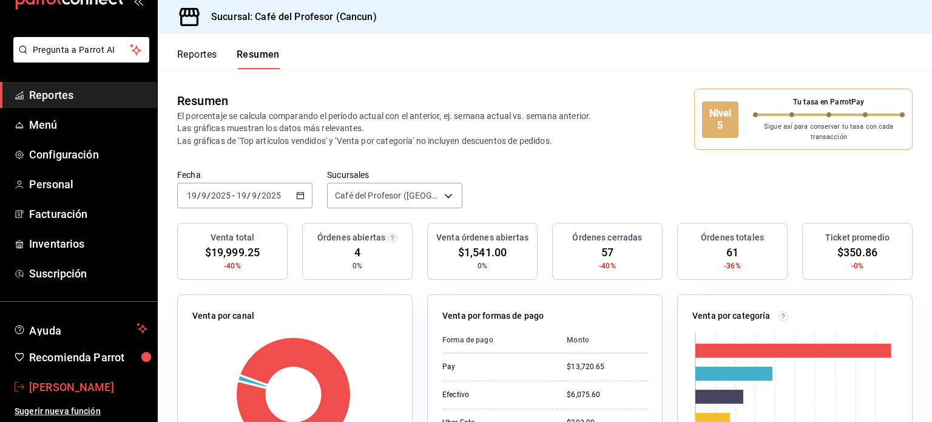
click at [66, 389] on span "Mariela Gonzalez Contreras" at bounding box center [88, 387] width 118 height 16
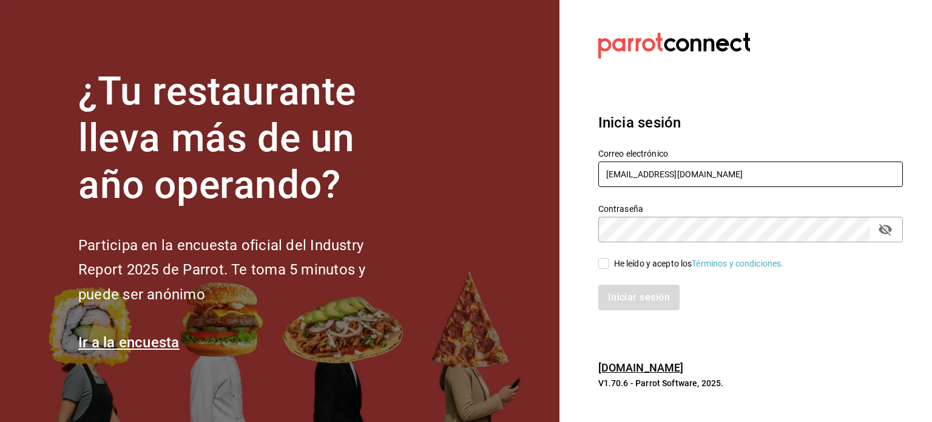
click at [730, 172] on input "makys202@gmail.com" at bounding box center [751, 173] width 305 height 25
type input "operacioncocina@cafedelprofesor.mx"
click at [604, 268] on input "He leído y acepto los Términos y condiciones." at bounding box center [604, 263] width 11 height 11
checkbox input "true"
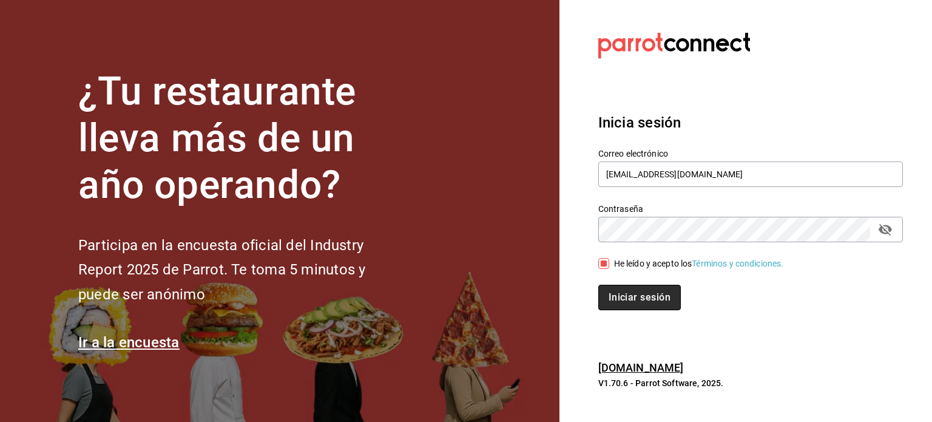
click at [620, 304] on button "Iniciar sesión" at bounding box center [640, 297] width 83 height 25
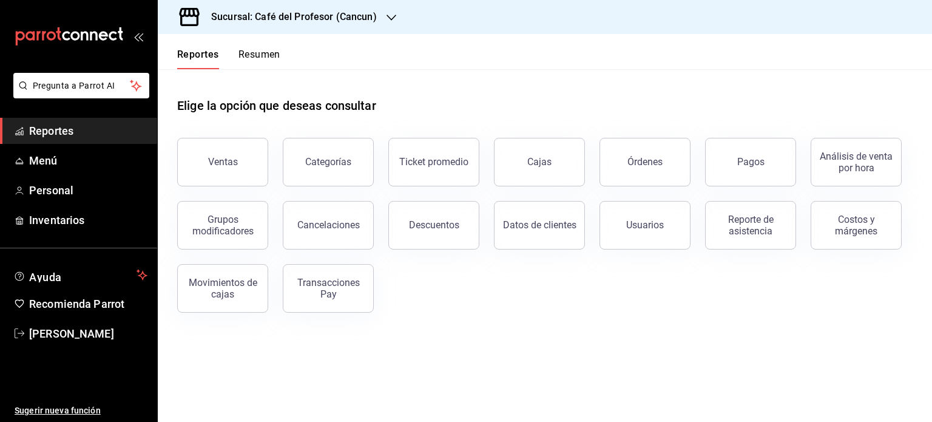
click at [263, 55] on button "Resumen" at bounding box center [260, 59] width 42 height 21
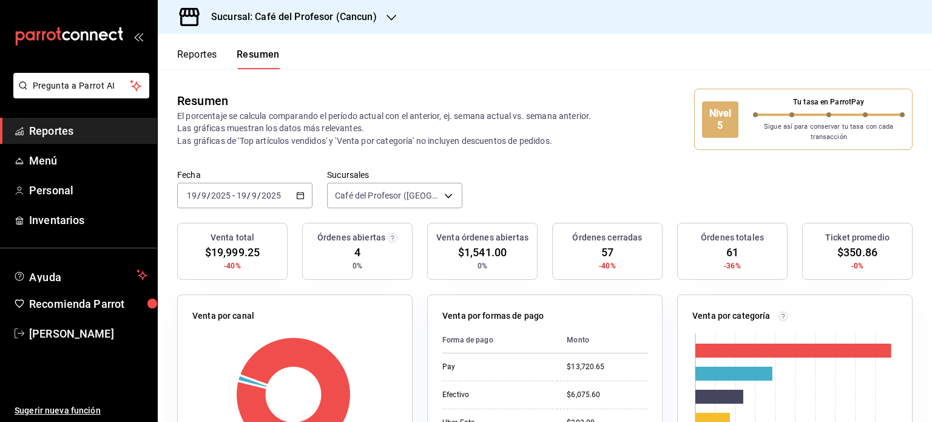
click at [392, 14] on icon "button" at bounding box center [392, 18] width 10 height 10
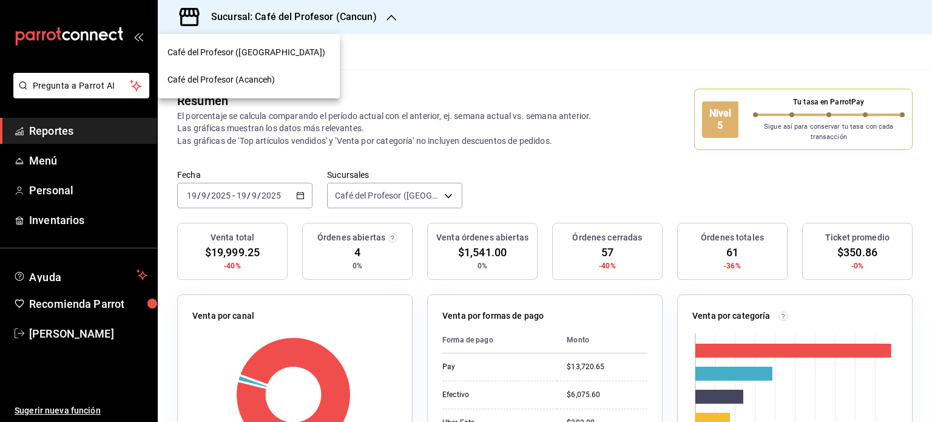
click at [311, 86] on div "Café del Profesor (Acanceh)" at bounding box center [249, 79] width 182 height 27
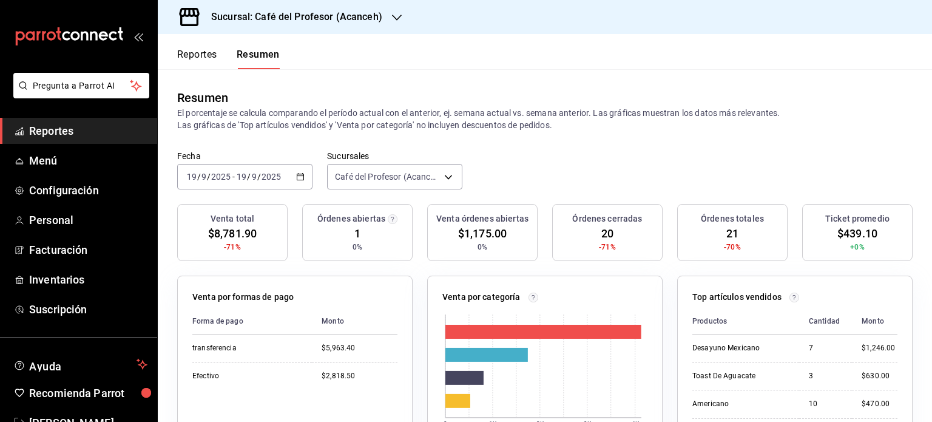
click at [299, 179] on icon "button" at bounding box center [300, 176] width 8 height 8
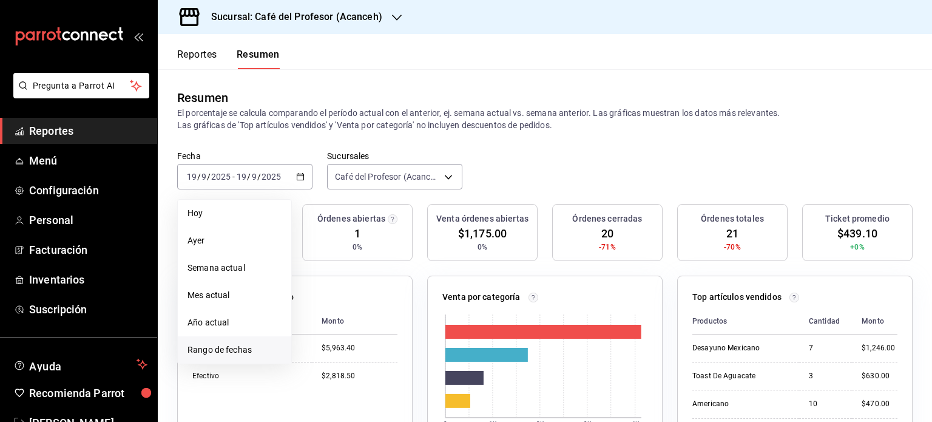
click at [254, 353] on span "Rango de fechas" at bounding box center [235, 350] width 94 height 13
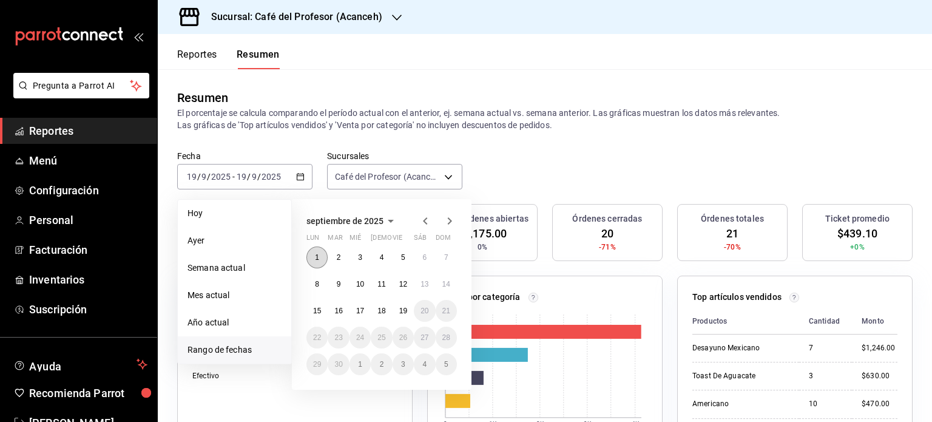
click at [318, 258] on abbr "1" at bounding box center [317, 257] width 4 height 8
click at [407, 310] on abbr "19" at bounding box center [403, 311] width 8 height 8
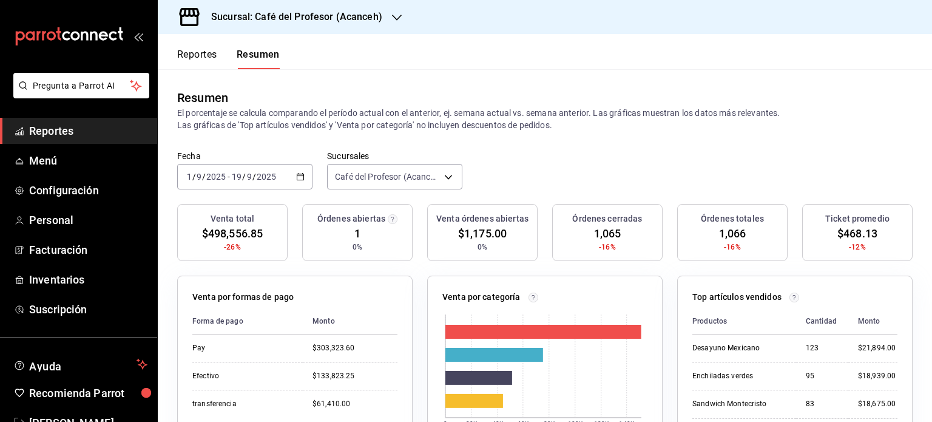
click at [396, 19] on icon "button" at bounding box center [397, 18] width 10 height 10
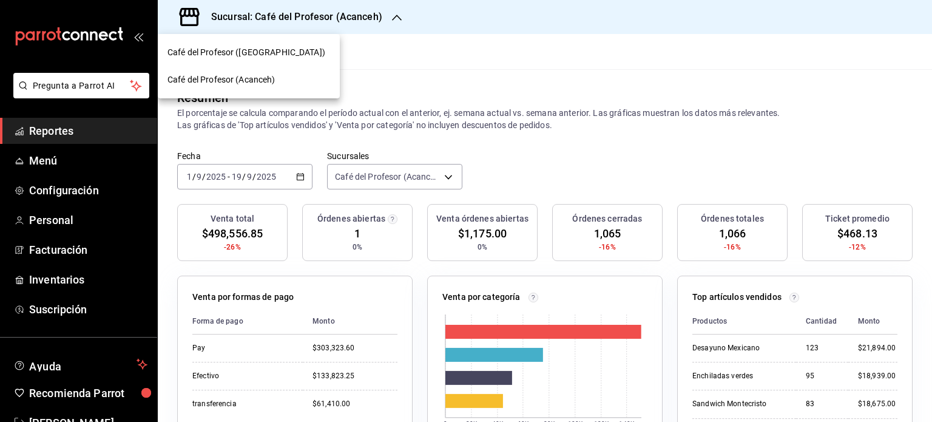
click at [303, 54] on div "Café del Profesor (Cancun)" at bounding box center [249, 52] width 163 height 13
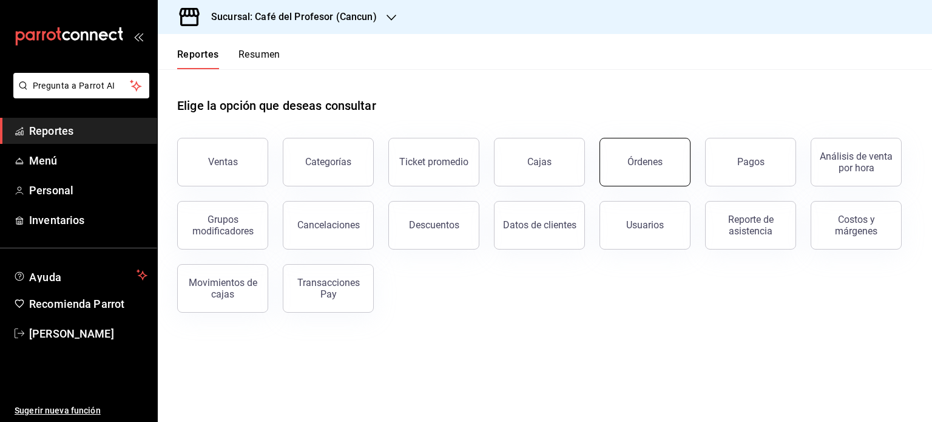
click at [618, 166] on button "Órdenes" at bounding box center [645, 162] width 91 height 49
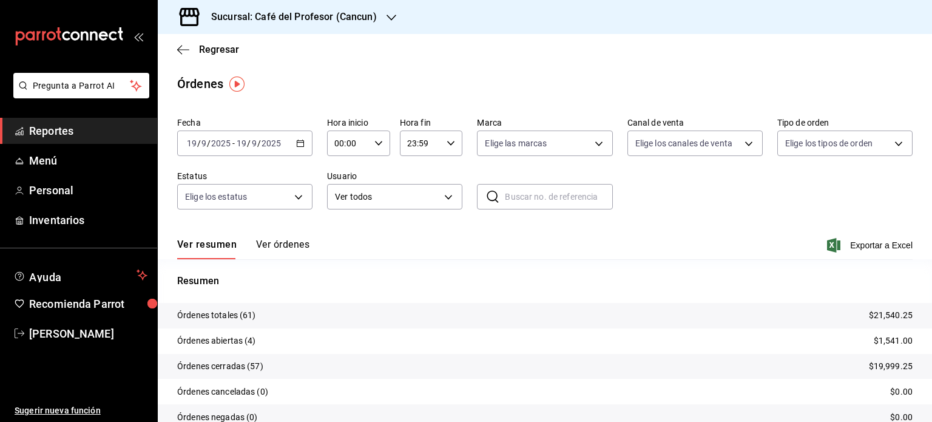
click at [293, 243] on button "Ver órdenes" at bounding box center [282, 249] width 53 height 21
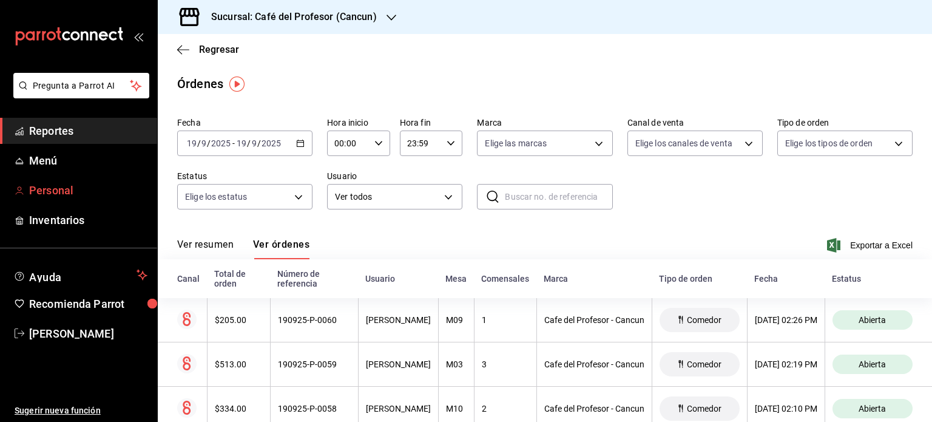
click at [53, 191] on span "Personal" at bounding box center [88, 190] width 118 height 16
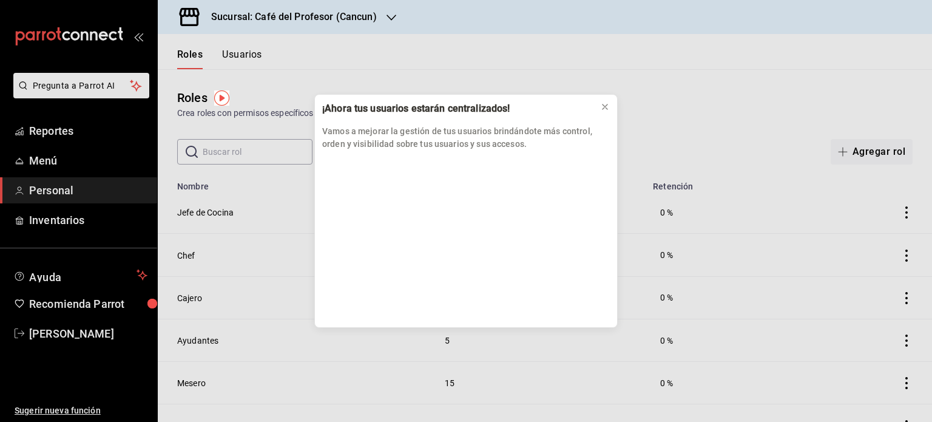
click at [237, 58] on div "¡Ahora tus usuarios estarán centralizados! Vamos a mejorar la gestión de tus us…" at bounding box center [466, 211] width 932 height 422
click at [525, 78] on div "¡Ahora tus usuarios estarán centralizados! Vamos a mejorar la gestión de tus us…" at bounding box center [466, 211] width 932 height 422
click at [236, 58] on div "¡Ahora tus usuarios estarán centralizados! Vamos a mejorar la gestión de tus us…" at bounding box center [466, 211] width 932 height 422
click at [236, 52] on div "¡Ahora tus usuarios estarán centralizados! Vamos a mejorar la gestión de tus us…" at bounding box center [466, 211] width 932 height 422
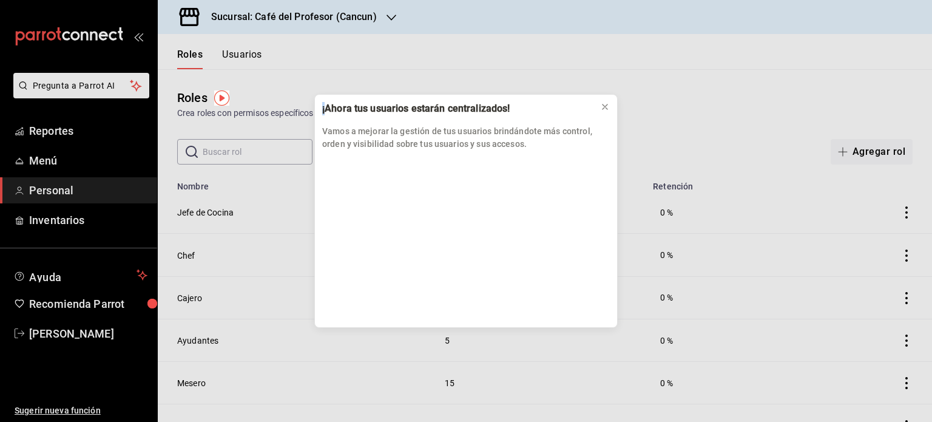
click at [236, 52] on div "¡Ahora tus usuarios estarán centralizados! Vamos a mejorar la gestión de tus us…" at bounding box center [466, 211] width 932 height 422
click at [468, 61] on div "¡Ahora tus usuarios estarán centralizados! Vamos a mejorar la gestión de tus us…" at bounding box center [466, 211] width 932 height 422
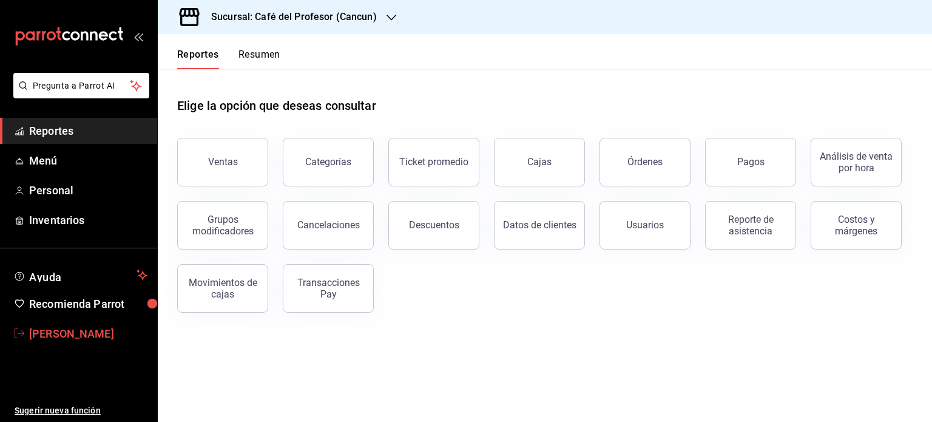
click at [70, 333] on span "[PERSON_NAME]" at bounding box center [88, 333] width 118 height 16
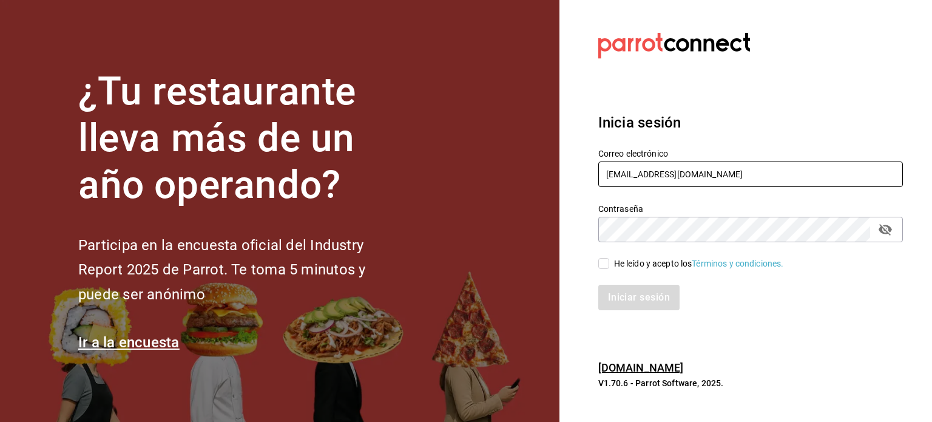
click at [755, 175] on input "[EMAIL_ADDRESS][DOMAIN_NAME]" at bounding box center [751, 173] width 305 height 25
type input "[EMAIL_ADDRESS][DOMAIN_NAME]"
click at [600, 268] on input "He leído y acepto los Términos y condiciones." at bounding box center [604, 263] width 11 height 11
checkbox input "true"
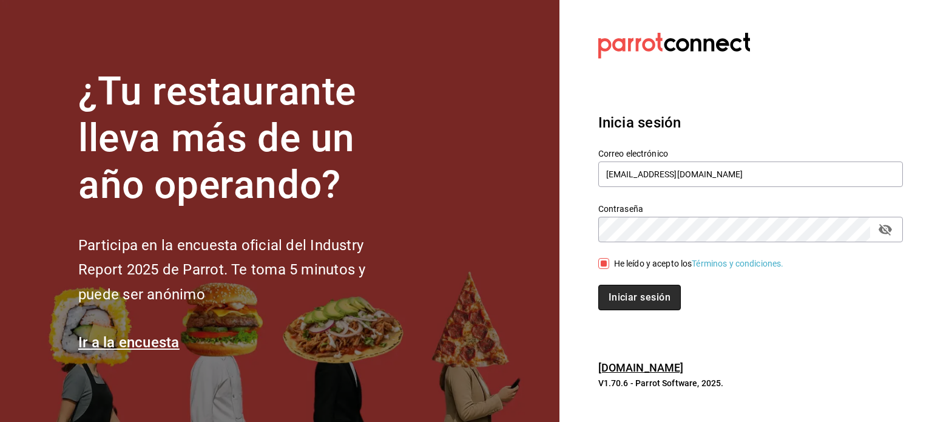
click at [626, 296] on button "Iniciar sesión" at bounding box center [640, 297] width 83 height 25
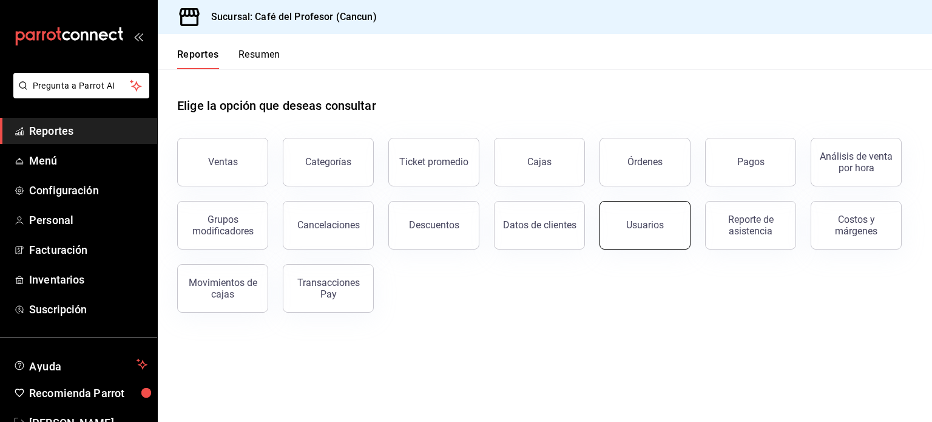
click at [663, 240] on button "Usuarios" at bounding box center [645, 225] width 91 height 49
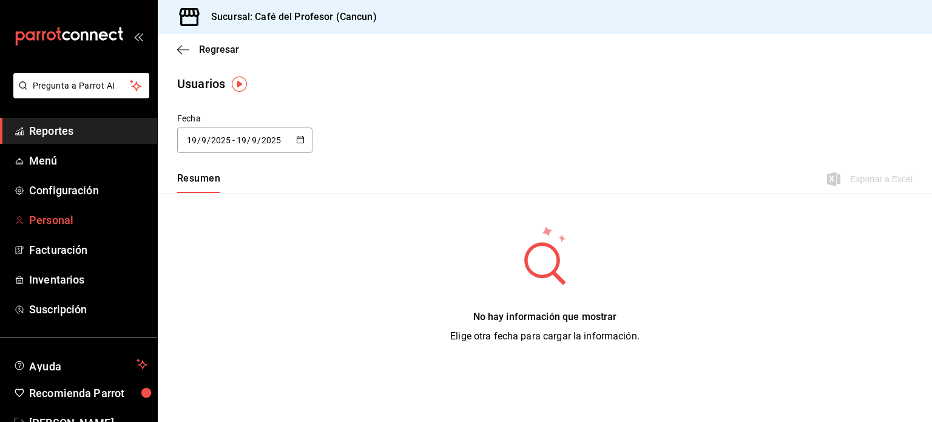
click at [57, 219] on span "Personal" at bounding box center [88, 220] width 118 height 16
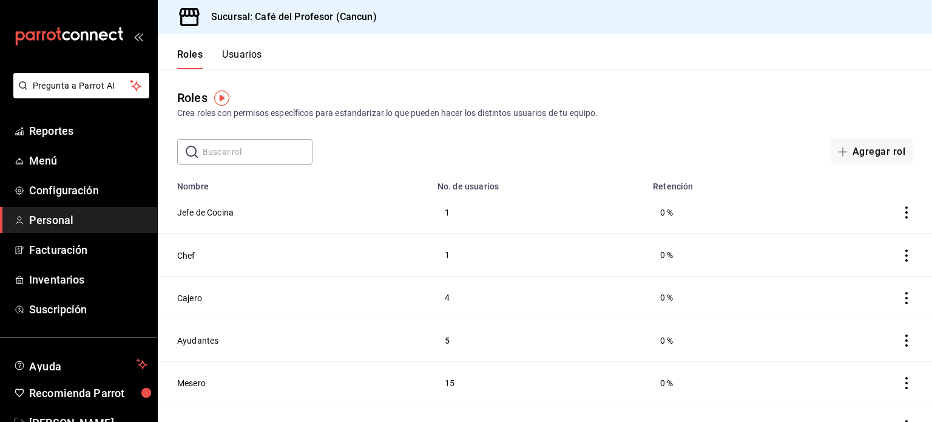
click at [232, 51] on button "Usuarios" at bounding box center [242, 59] width 40 height 21
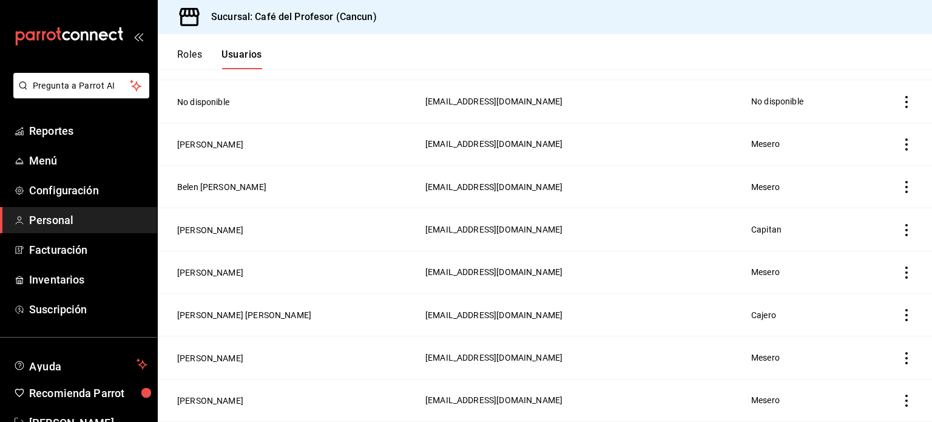
scroll to position [1927, 0]
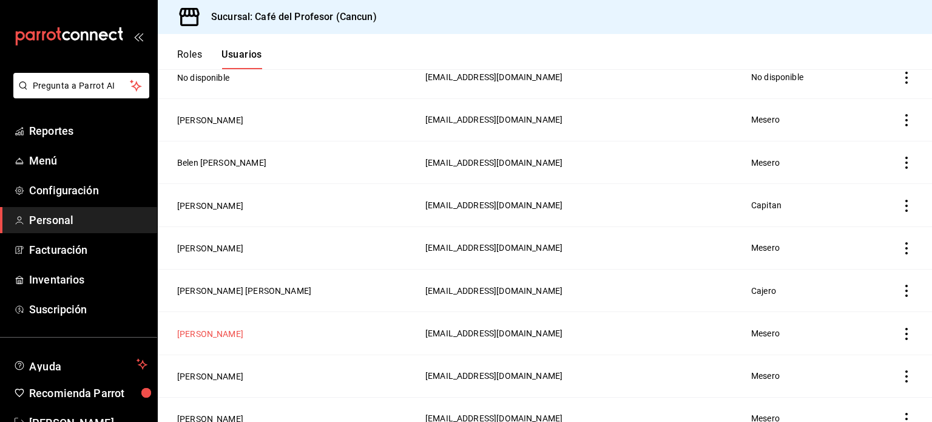
click at [214, 330] on button "[PERSON_NAME]" at bounding box center [210, 334] width 66 height 12
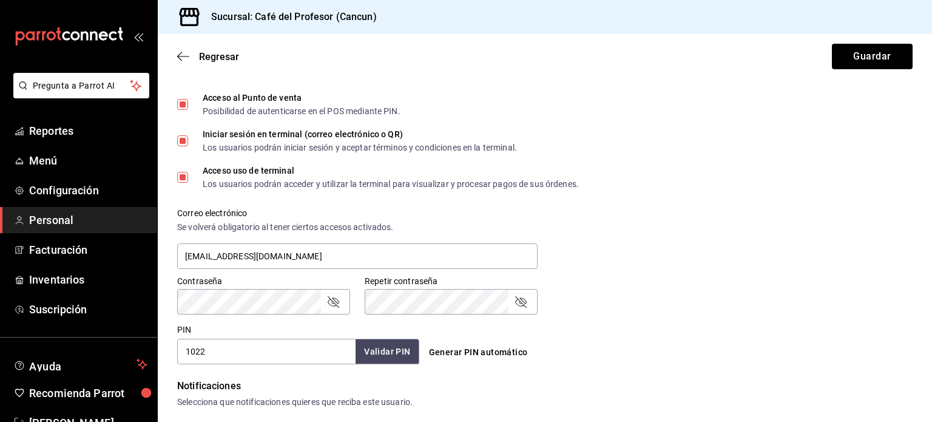
scroll to position [331, 0]
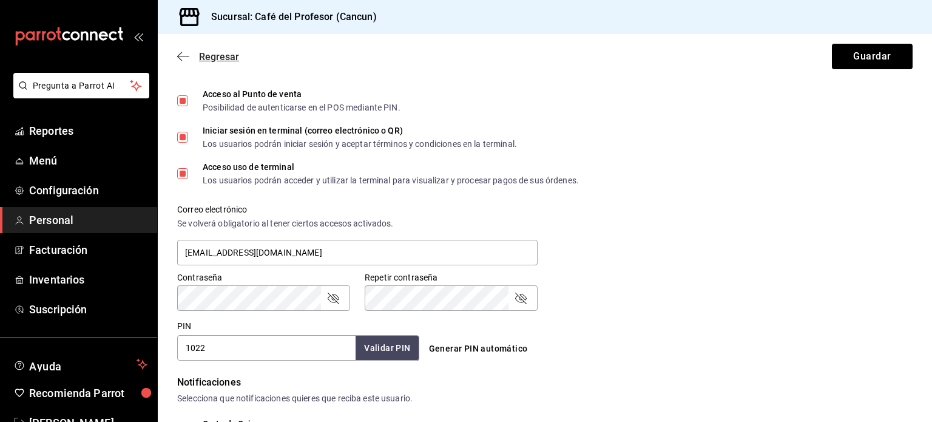
click at [178, 56] on icon "button" at bounding box center [183, 56] width 12 height 1
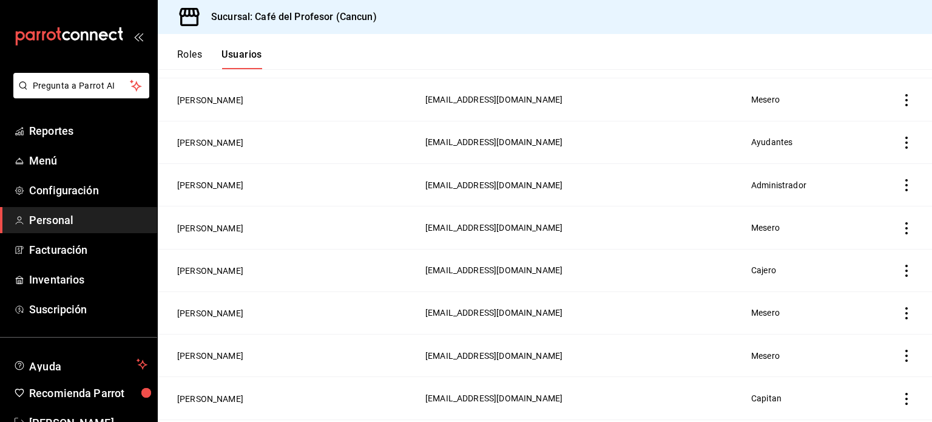
scroll to position [2540, 0]
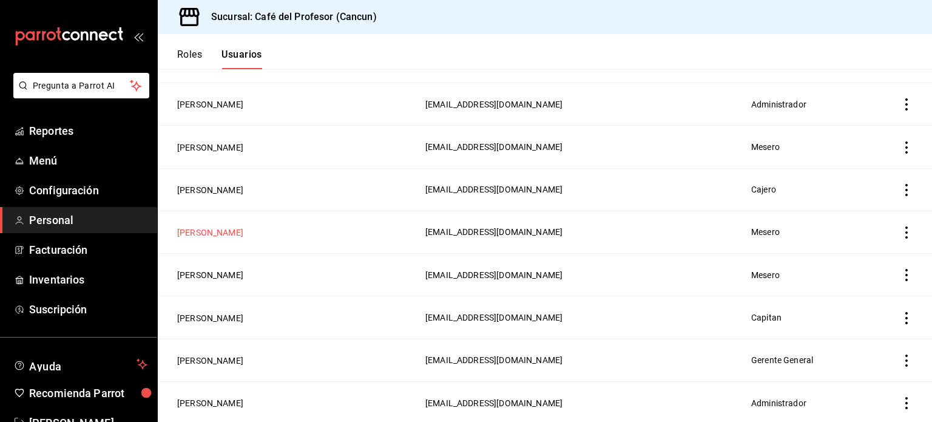
click at [205, 235] on button "[PERSON_NAME]" at bounding box center [210, 232] width 66 height 12
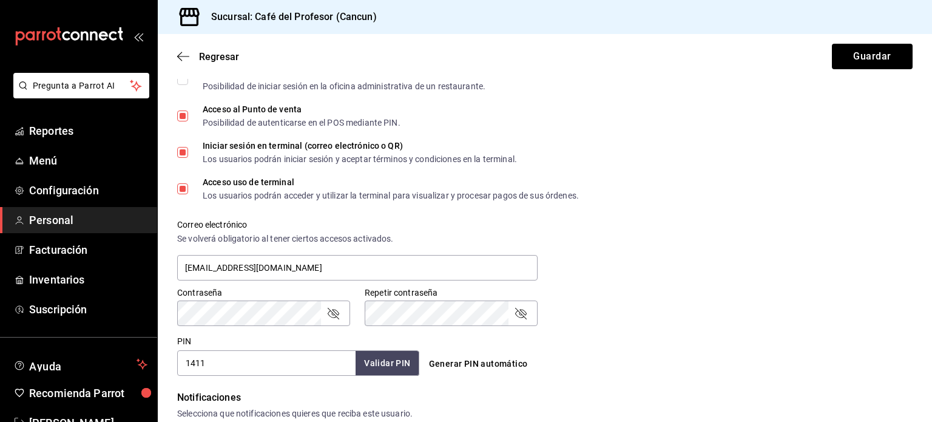
scroll to position [321, 0]
